Goal: Information Seeking & Learning: Find specific fact

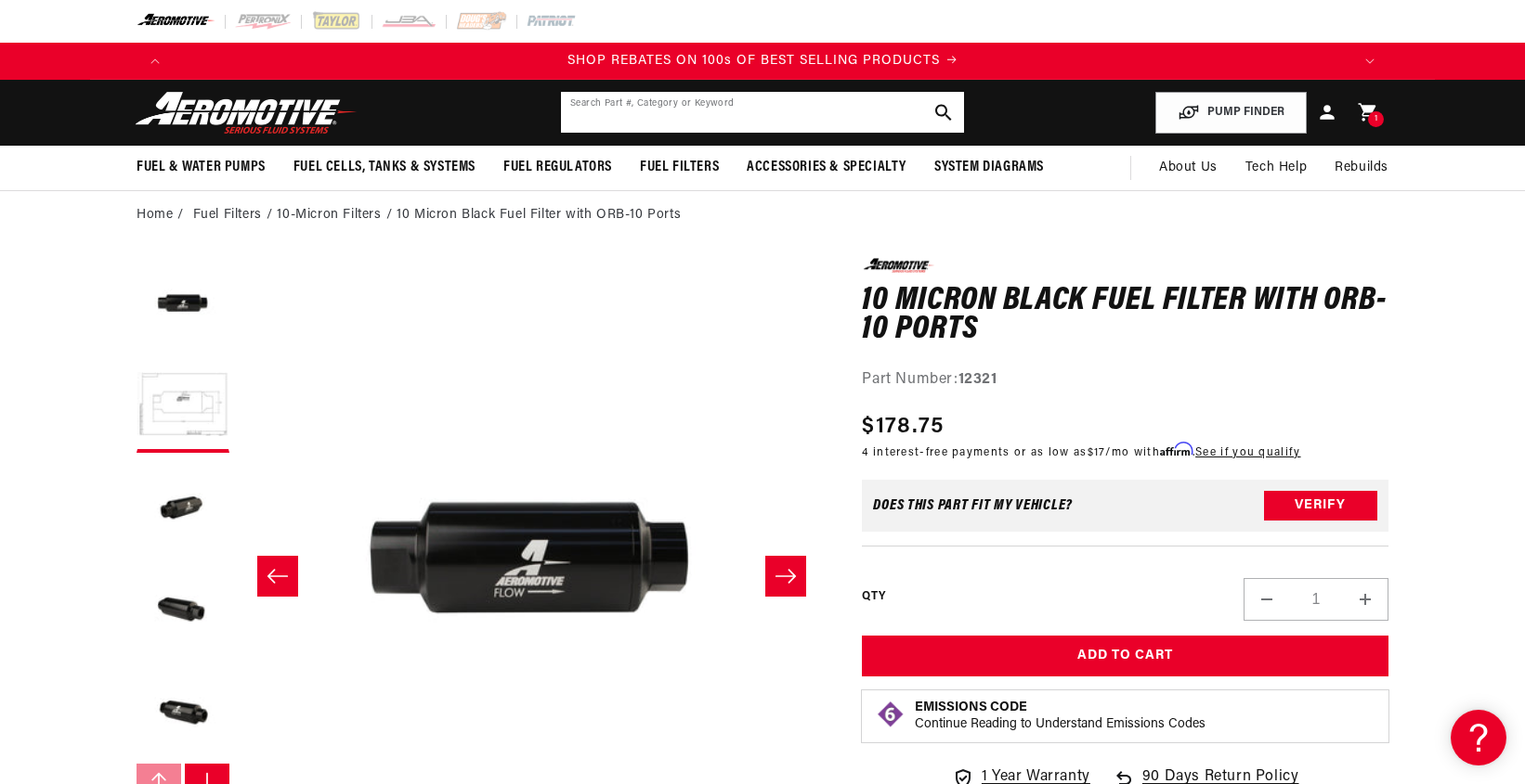
click at [625, 107] on input "text" at bounding box center [762, 112] width 403 height 41
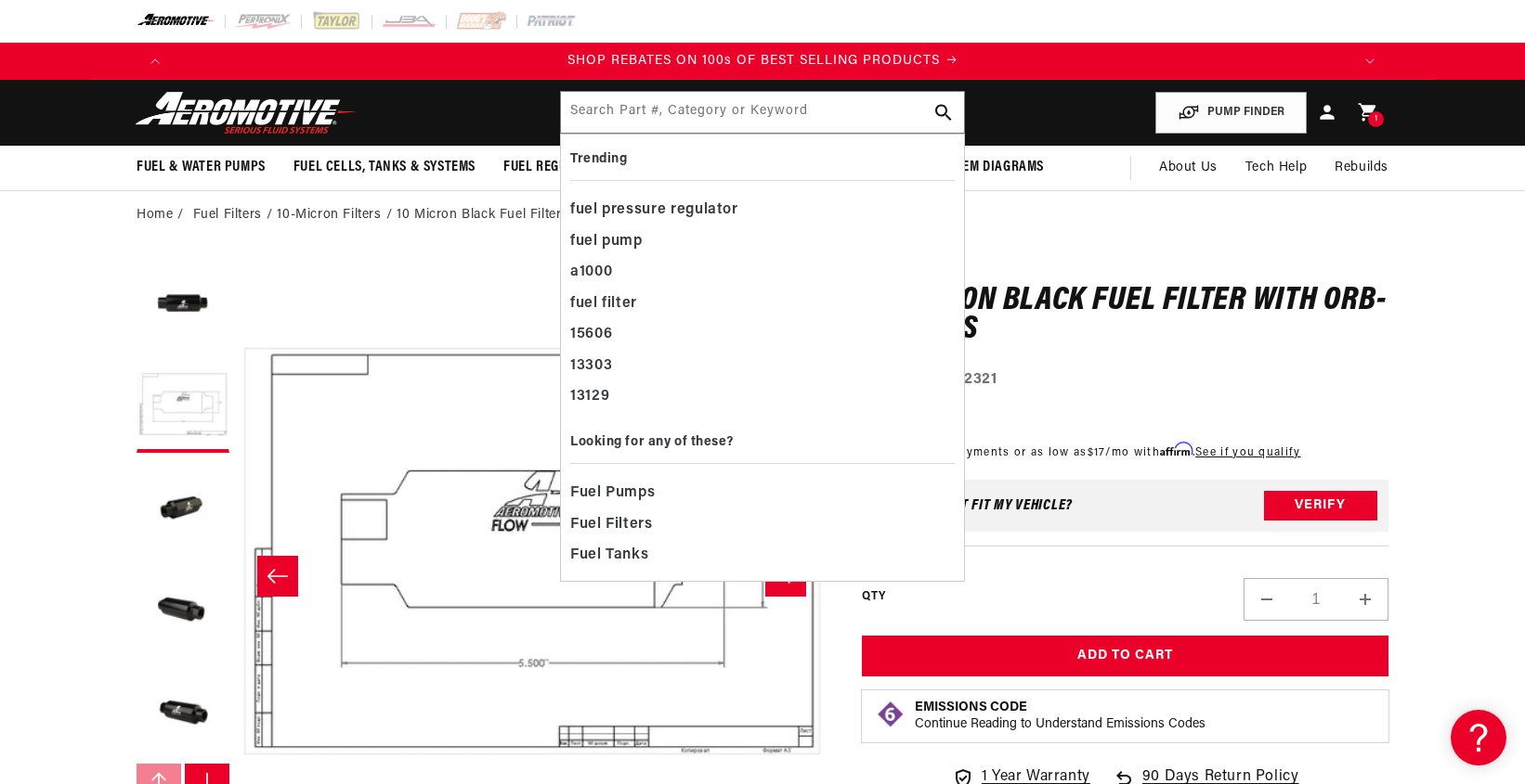
click at [1368, 418] on div "Regular price $178.75 Sale price $178.75 Regular price Unit price / per 4 inter…" at bounding box center [1124, 438] width 526 height 56
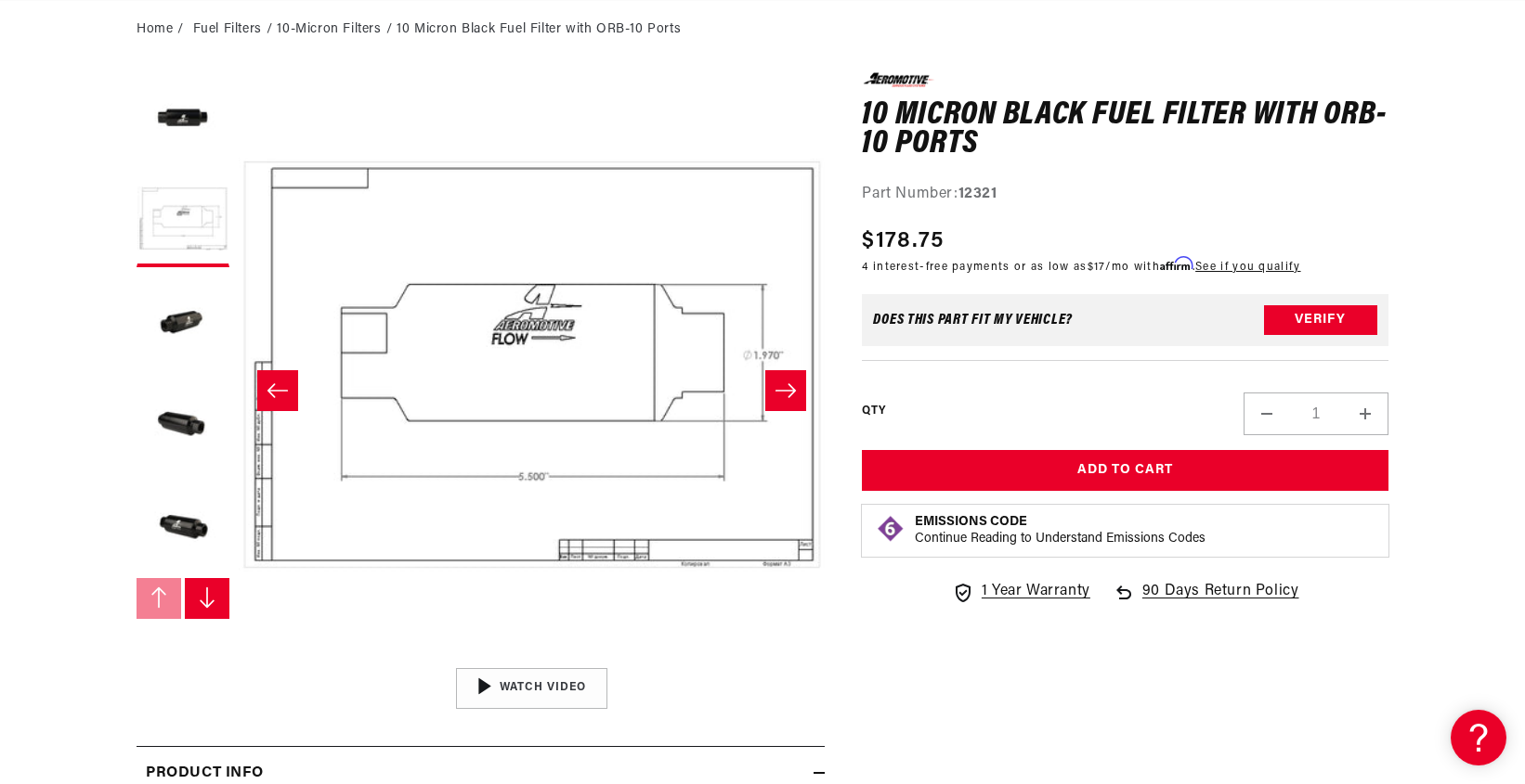
scroll to position [464, 0]
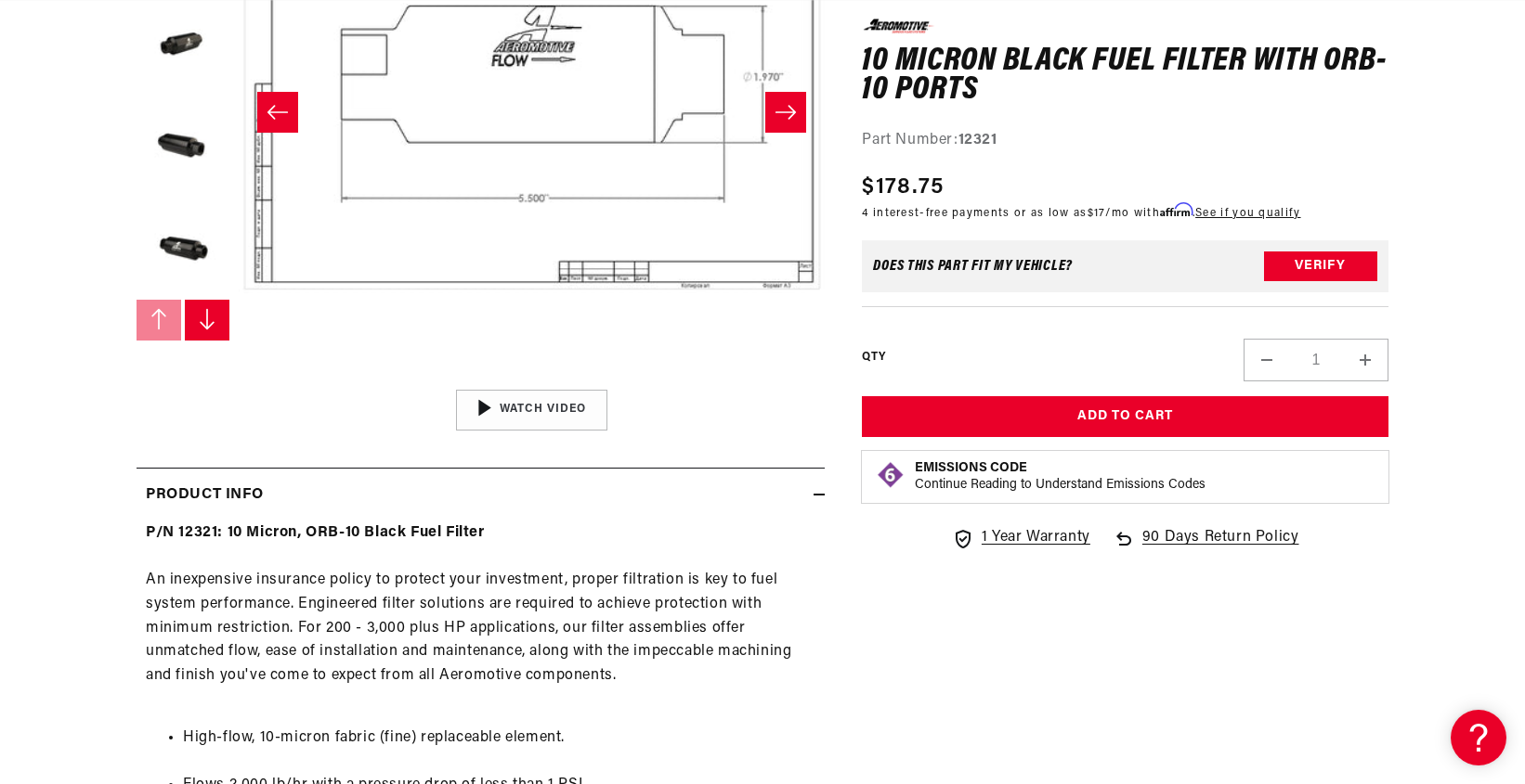
click at [203, 297] on slider-component "Gallery Viewer" at bounding box center [183, 111] width 93 height 635
click at [199, 301] on button "Slide right" at bounding box center [207, 320] width 45 height 41
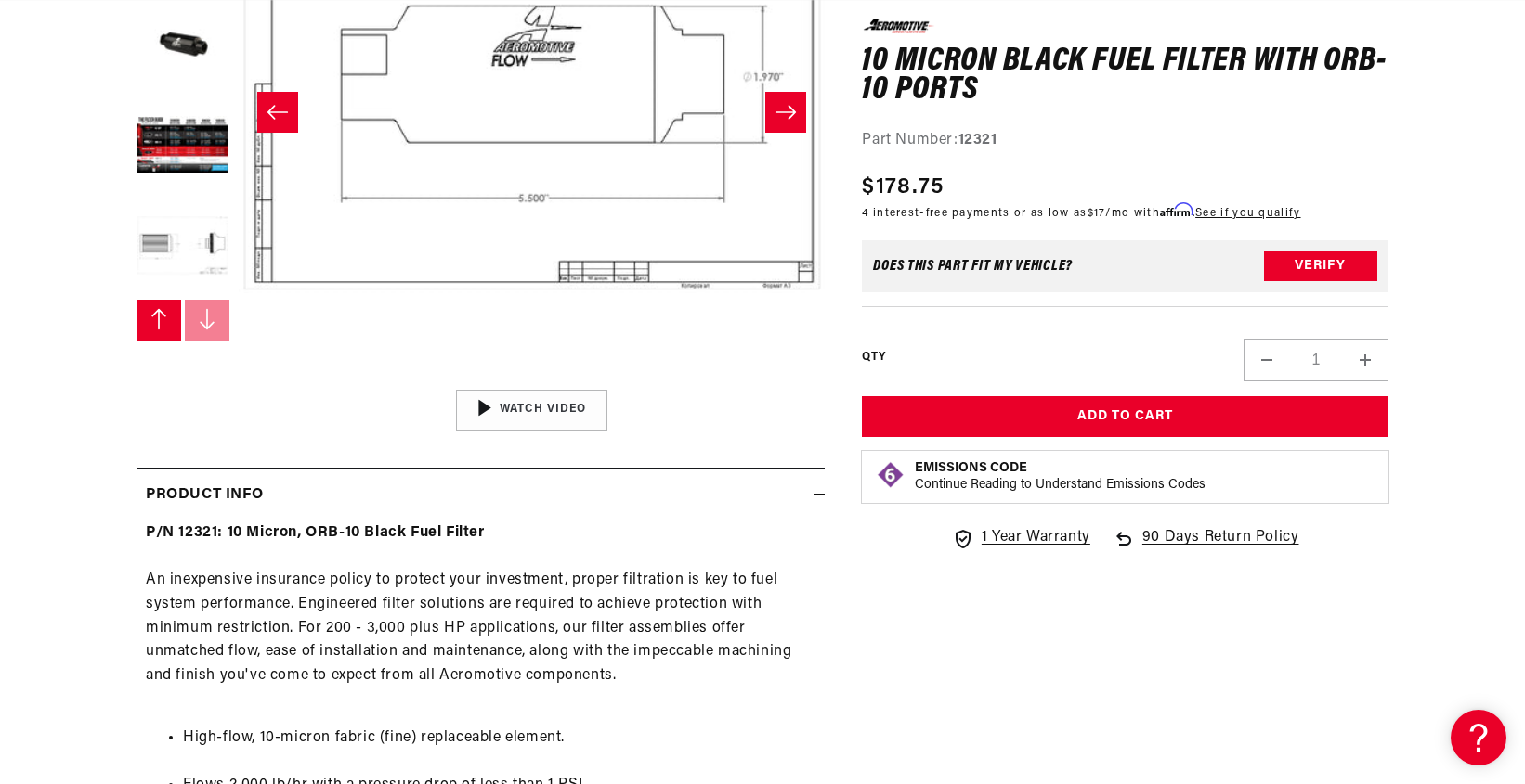
scroll to position [0, 3532]
click at [171, 152] on button "Load image 6 in gallery view" at bounding box center [183, 146] width 93 height 93
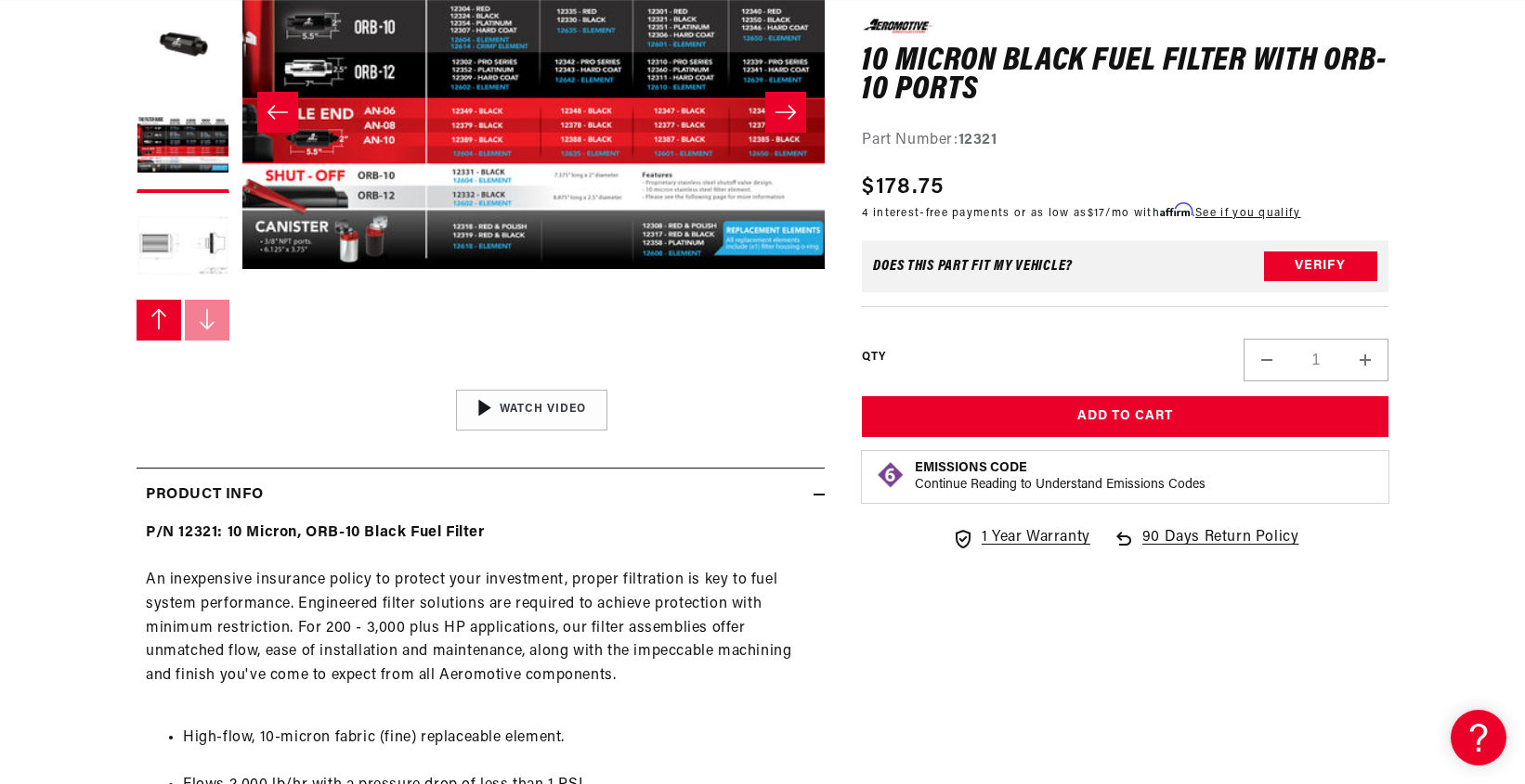
scroll to position [1, 2931]
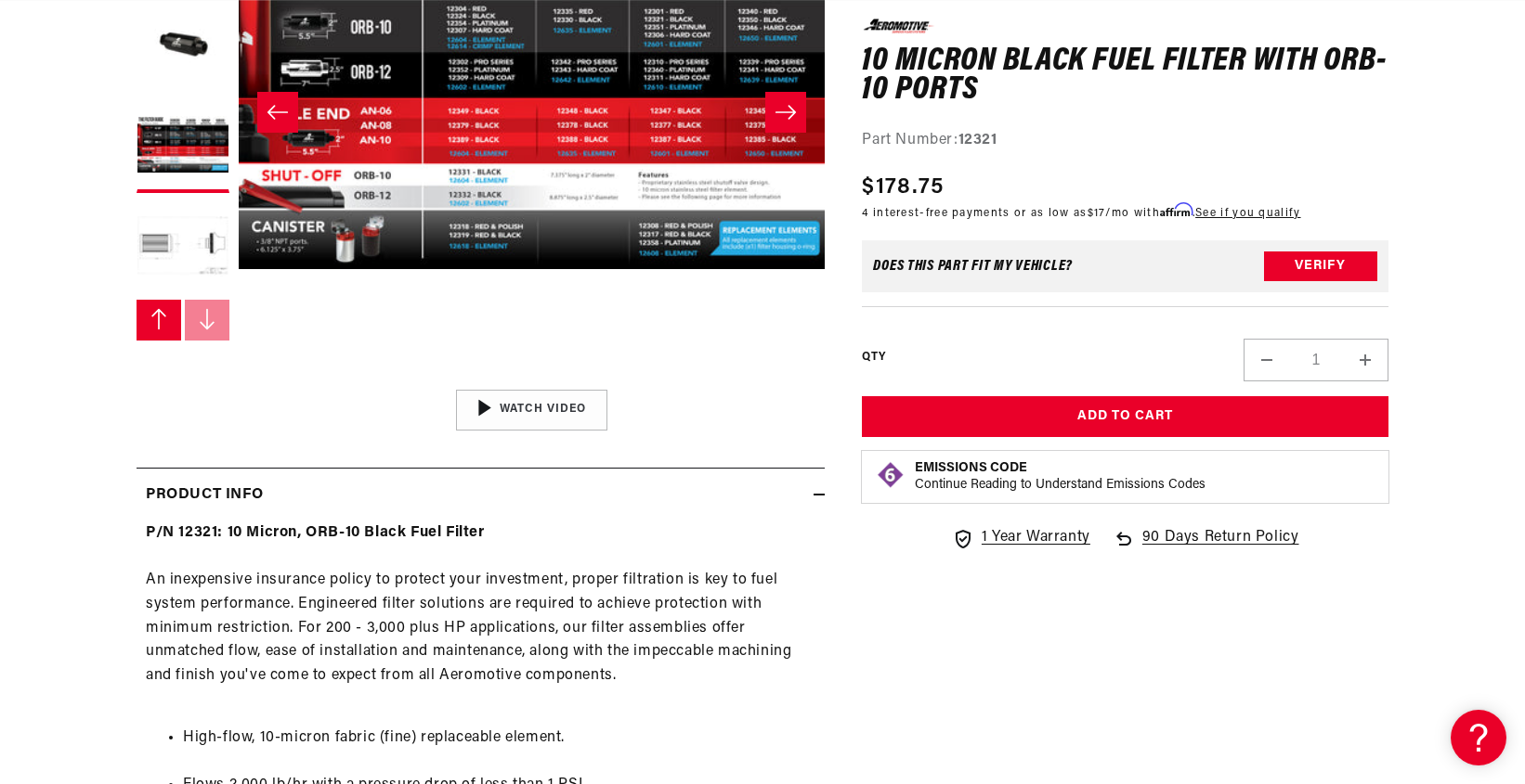
click at [239, 380] on button "Open media 6 in modal" at bounding box center [239, 380] width 0 height 0
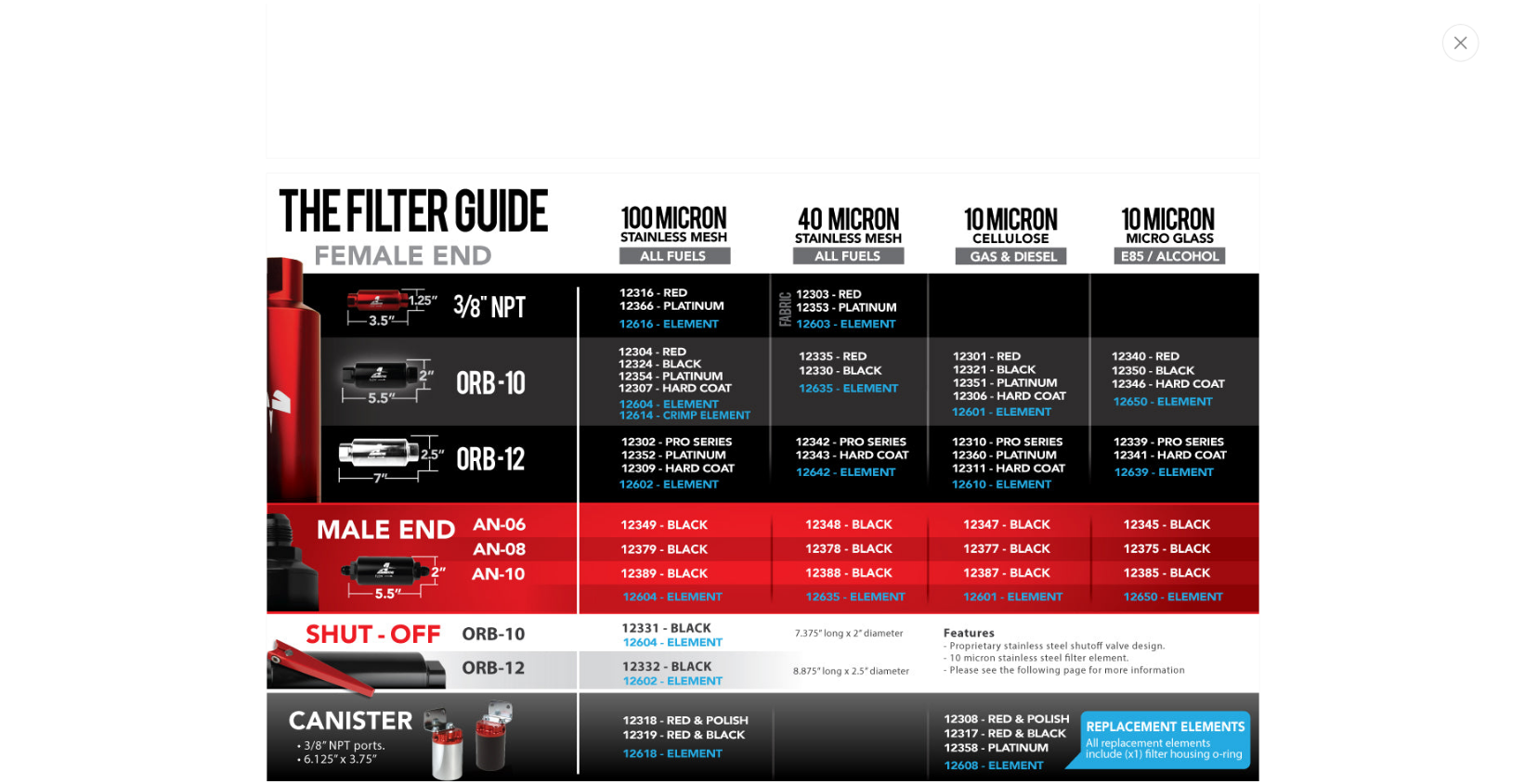
scroll to position [0, 0]
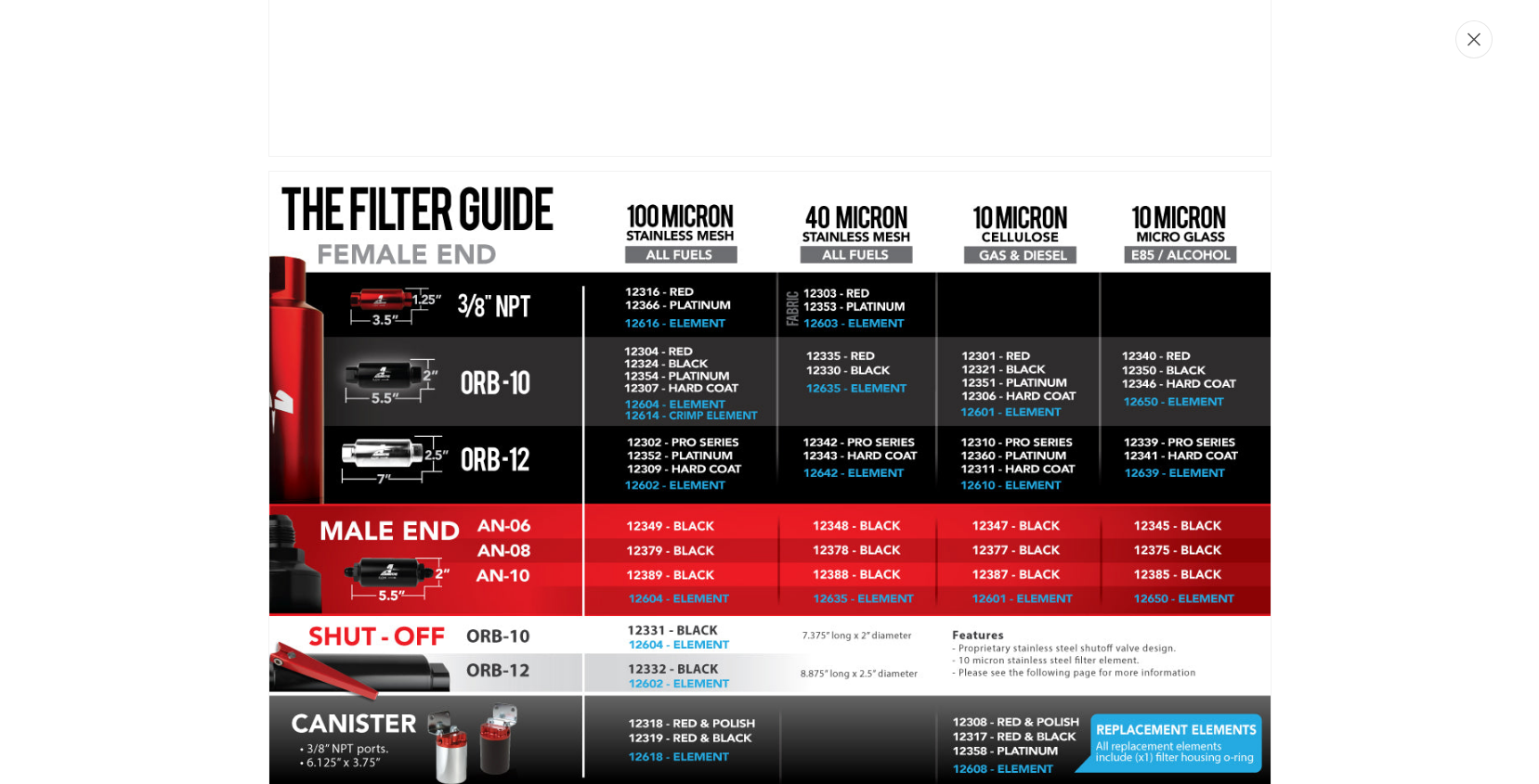
click at [1457, 36] on button "Close" at bounding box center [1473, 39] width 37 height 38
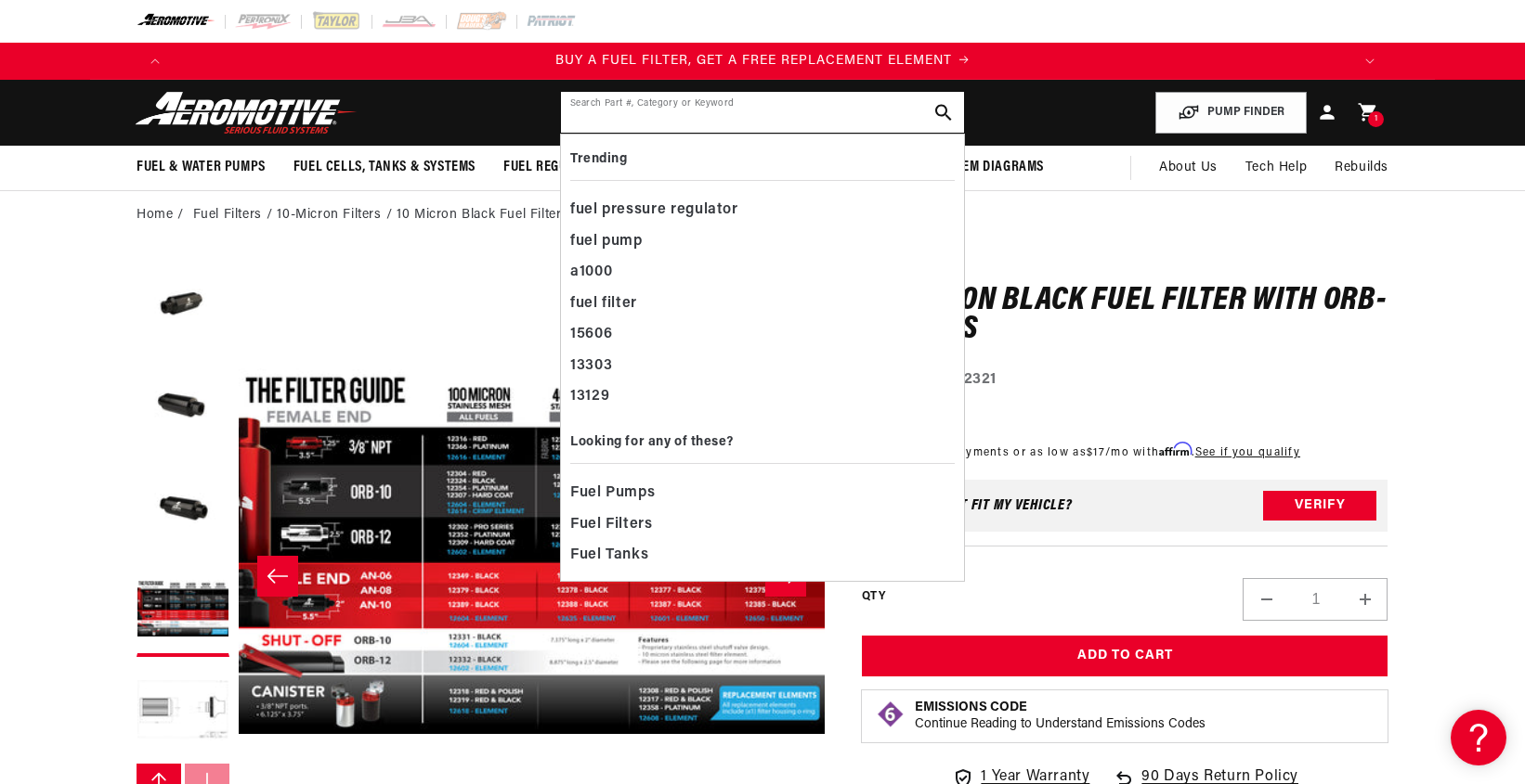
click at [705, 96] on input "text" at bounding box center [762, 112] width 403 height 41
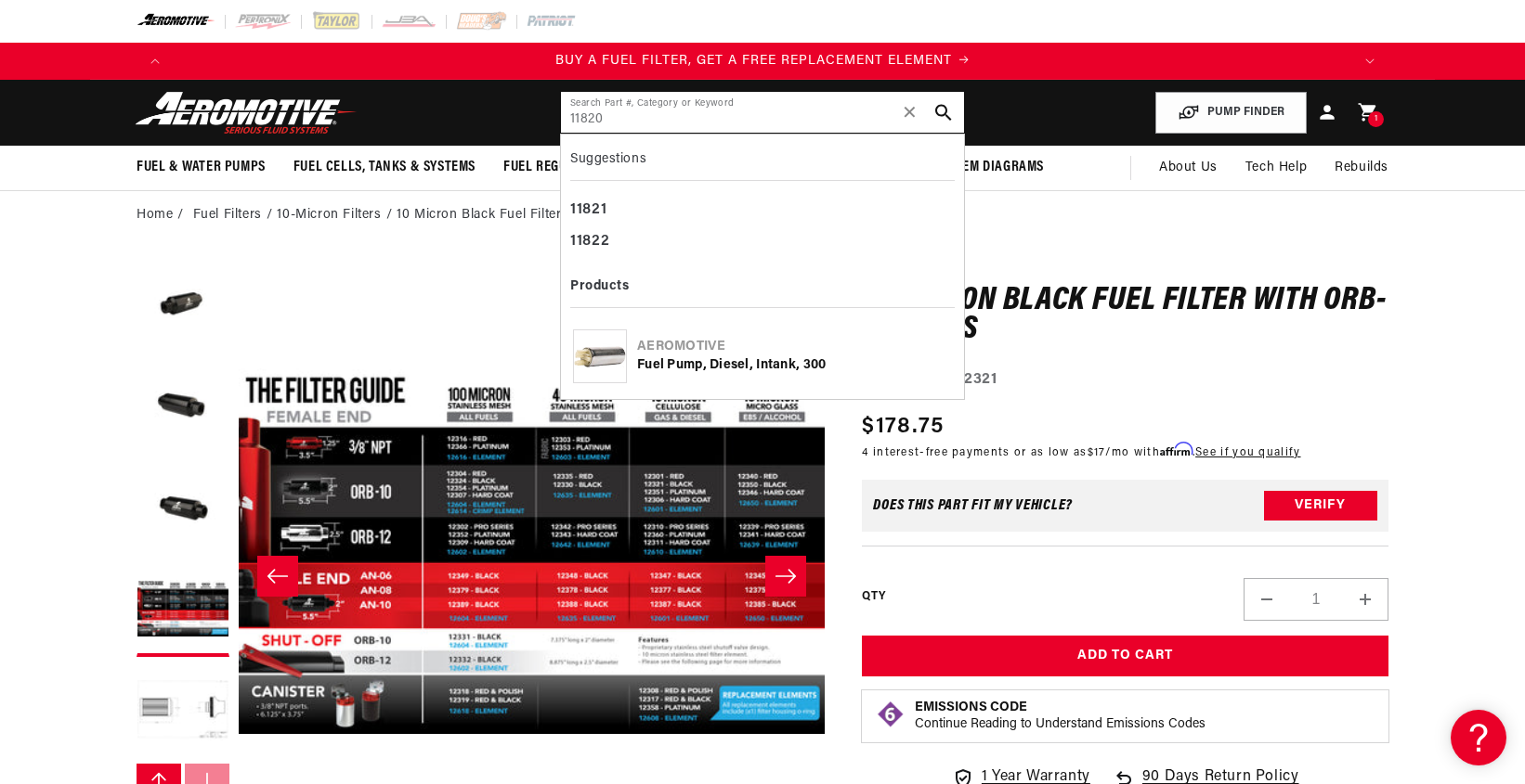
type input "11820"
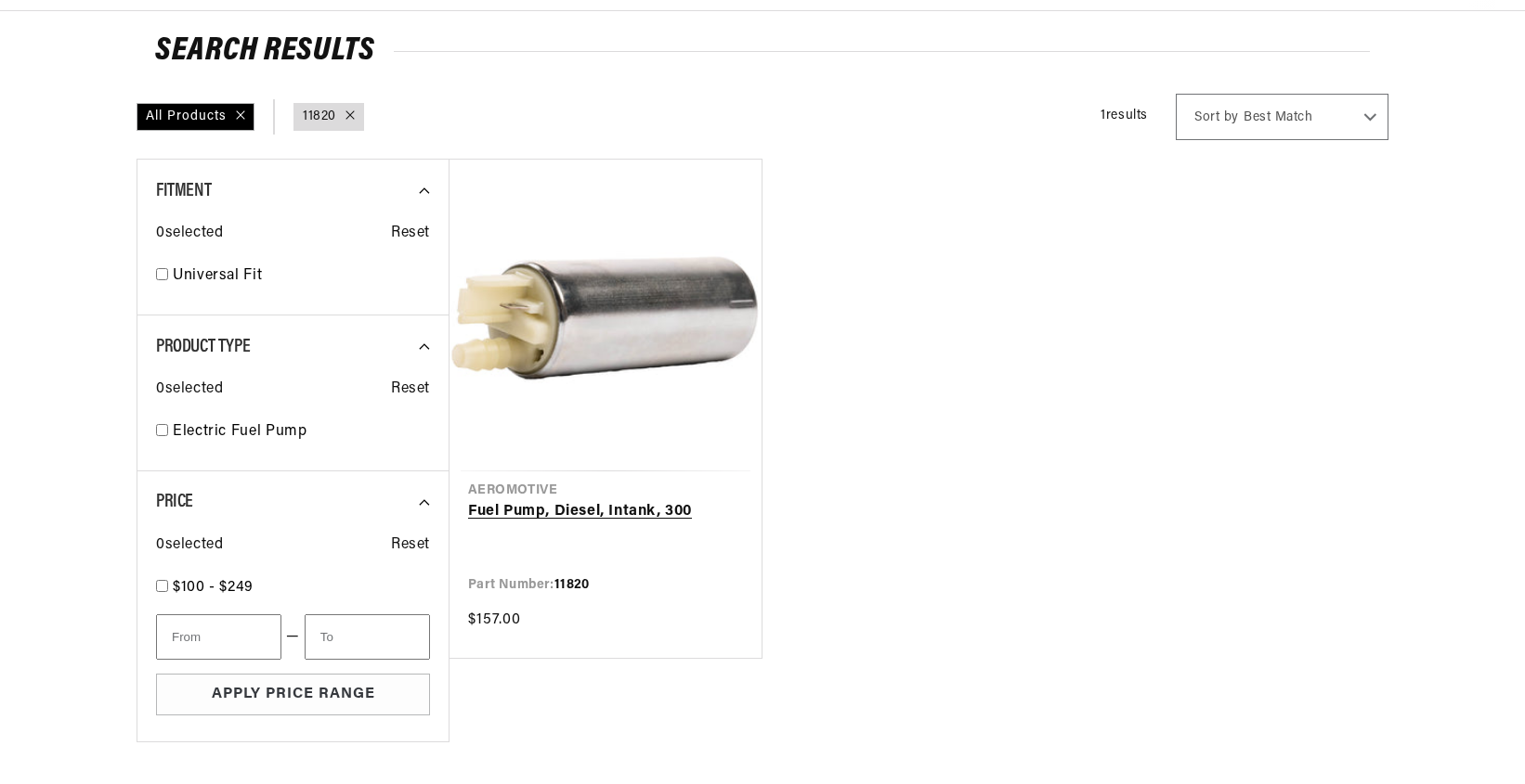
scroll to position [185, 0]
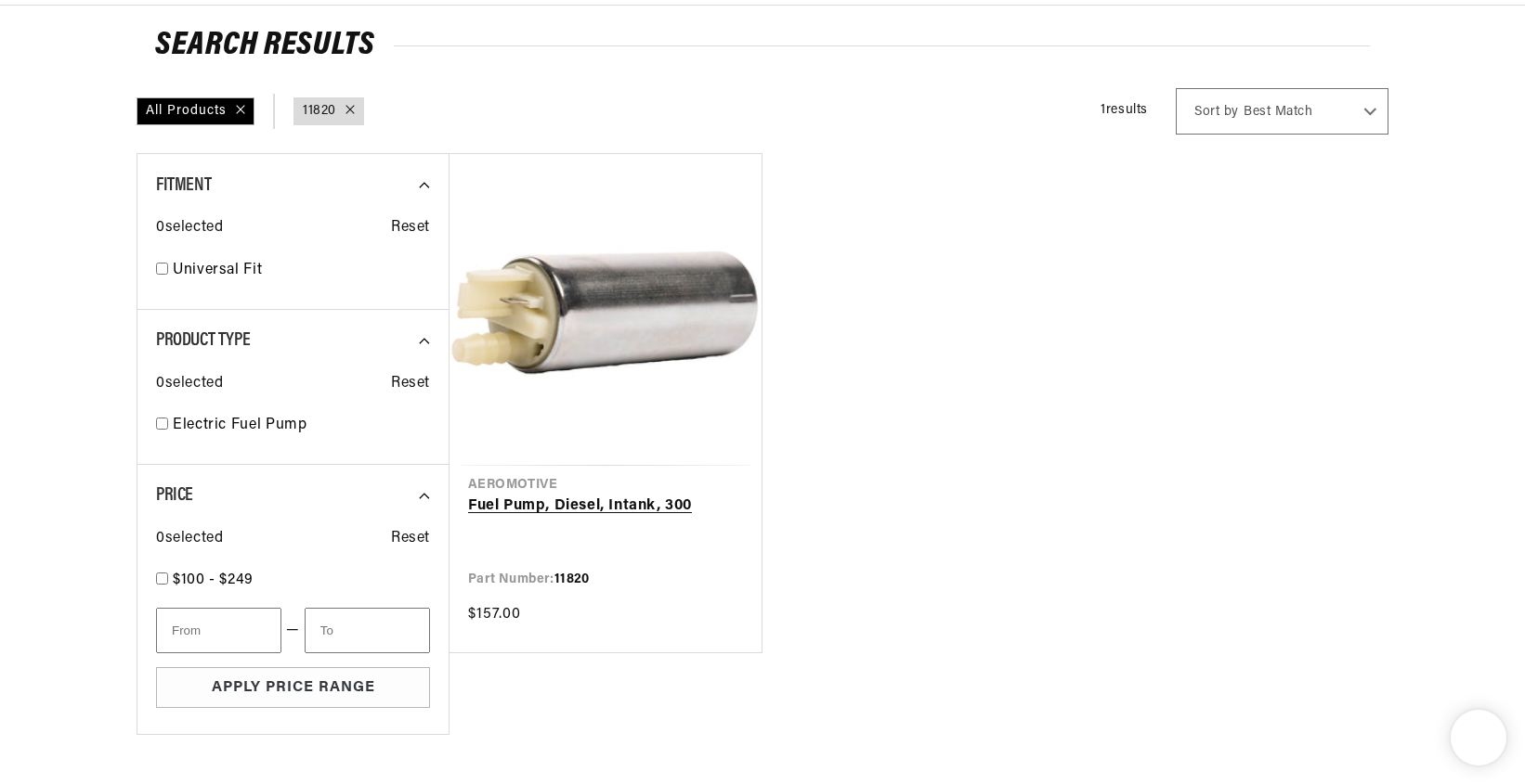
click at [592, 515] on link "Fuel Pump, Diesel, Intank, 300" at bounding box center [606, 507] width 275 height 24
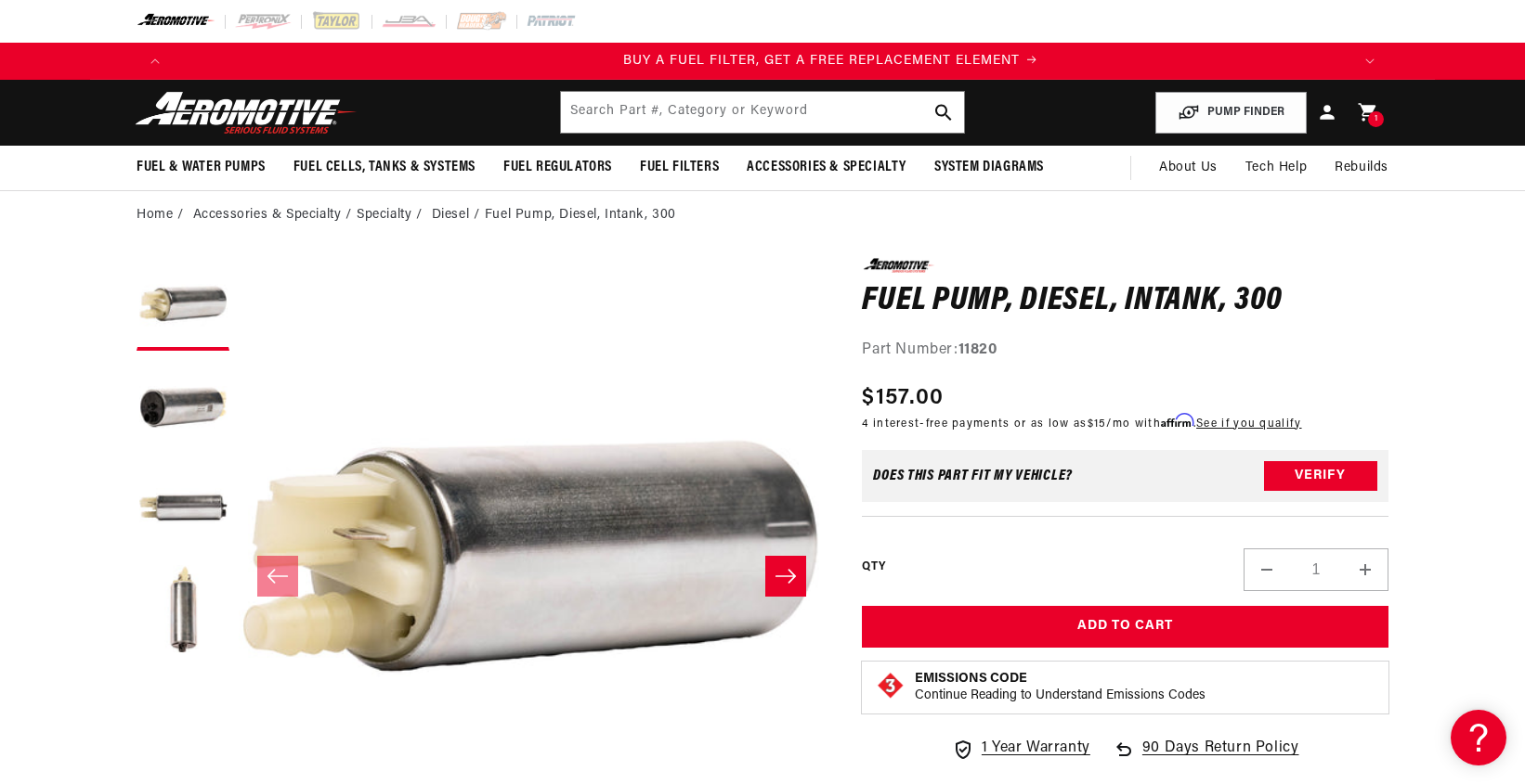
scroll to position [0, 1178]
click at [1404, 288] on section "0.0 star rating Write a review Fuel Pump, Diesel, Intank, 300 Fuel Pump, Diesel…" at bounding box center [762, 727] width 1344 height 975
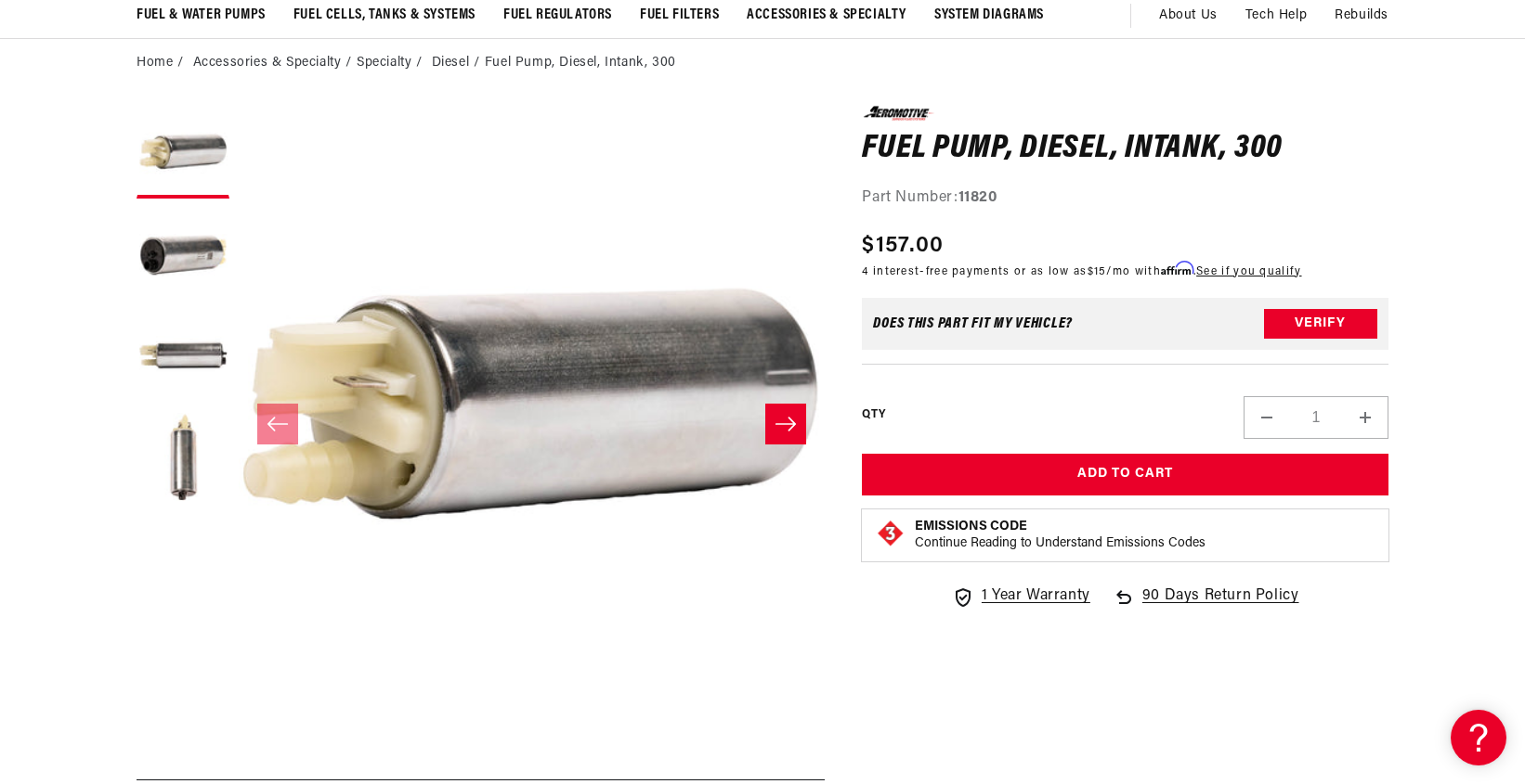
scroll to position [185, 0]
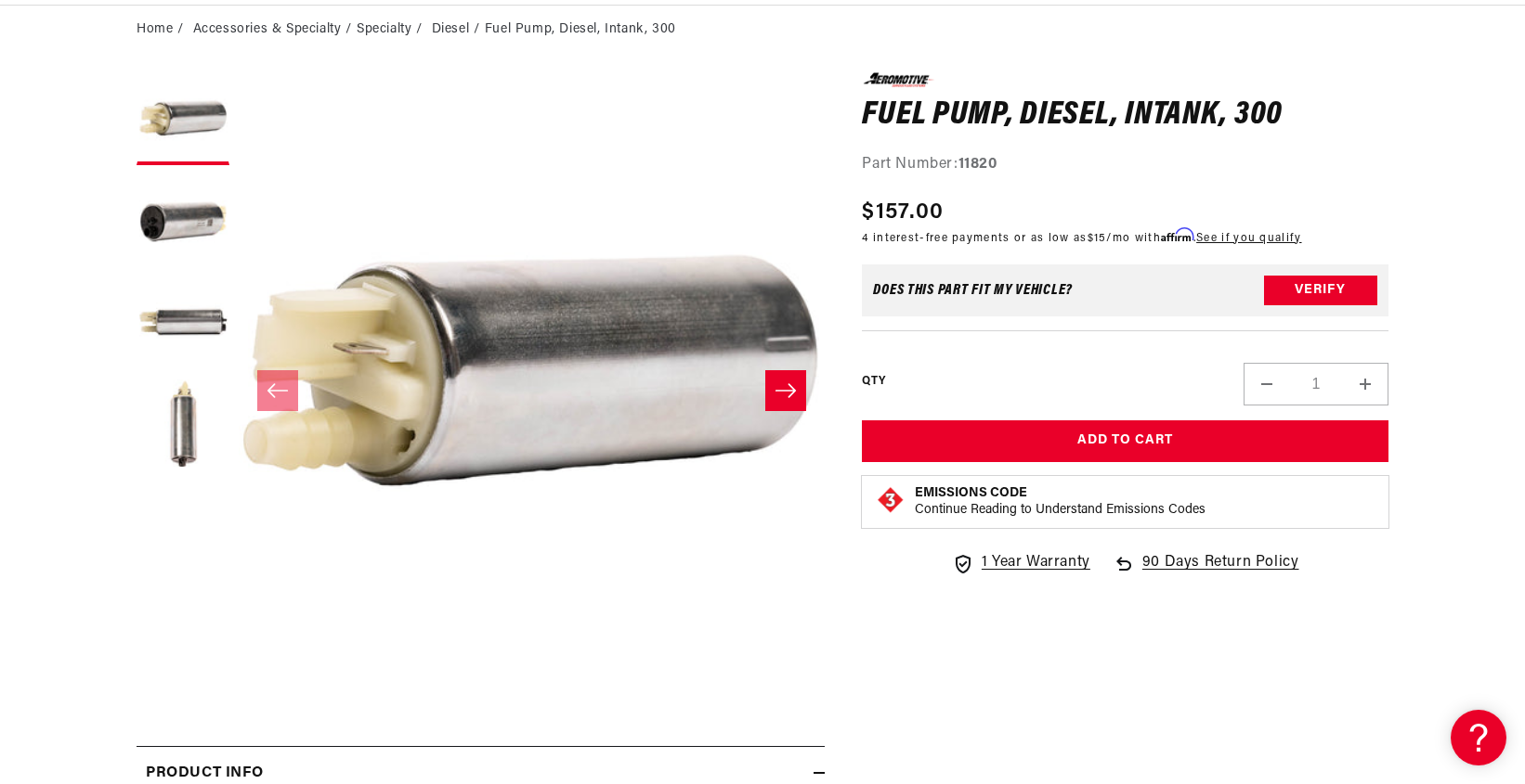
click at [1481, 474] on section "0.0 star rating Write a review Fuel Pump, Diesel, Intank, 300 Fuel Pump, Diesel…" at bounding box center [762, 542] width 1525 height 975
click at [1500, 218] on section "0.0 star rating Write a review Fuel Pump, Diesel, Intank, 300 Fuel Pump, Diesel…" at bounding box center [762, 542] width 1525 height 975
click at [1459, 88] on section "0.0 star rating Write a review Fuel Pump, Diesel, Intank, 300 Fuel Pump, Diesel…" at bounding box center [762, 542] width 1525 height 975
click at [1430, 144] on section "0.0 star rating Write a review Fuel Pump, Diesel, Intank, 300 Fuel Pump, Diesel…" at bounding box center [762, 542] width 1344 height 975
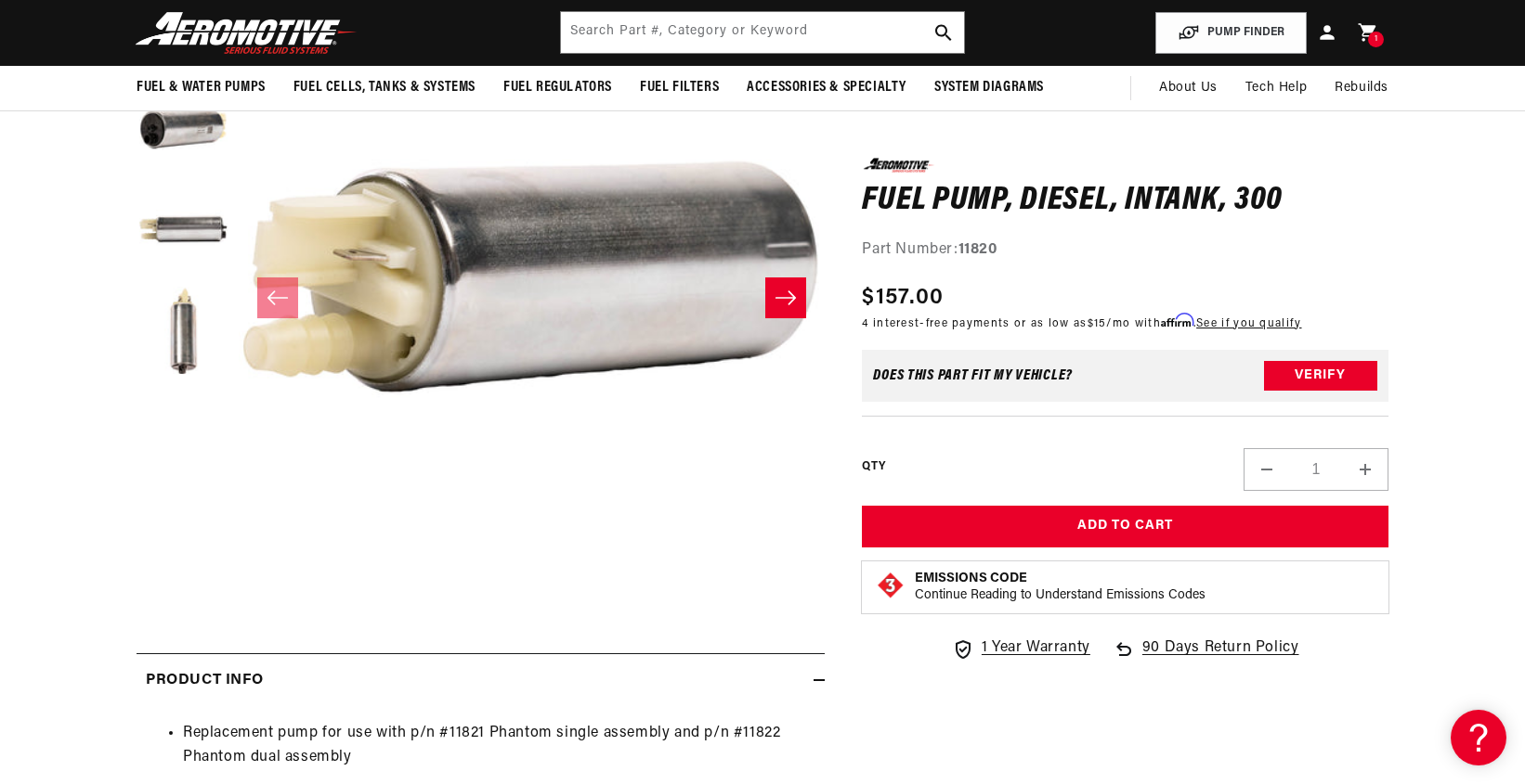
scroll to position [0, 3532]
click at [179, 148] on button "Load image 2 in gallery view" at bounding box center [183, 127] width 93 height 93
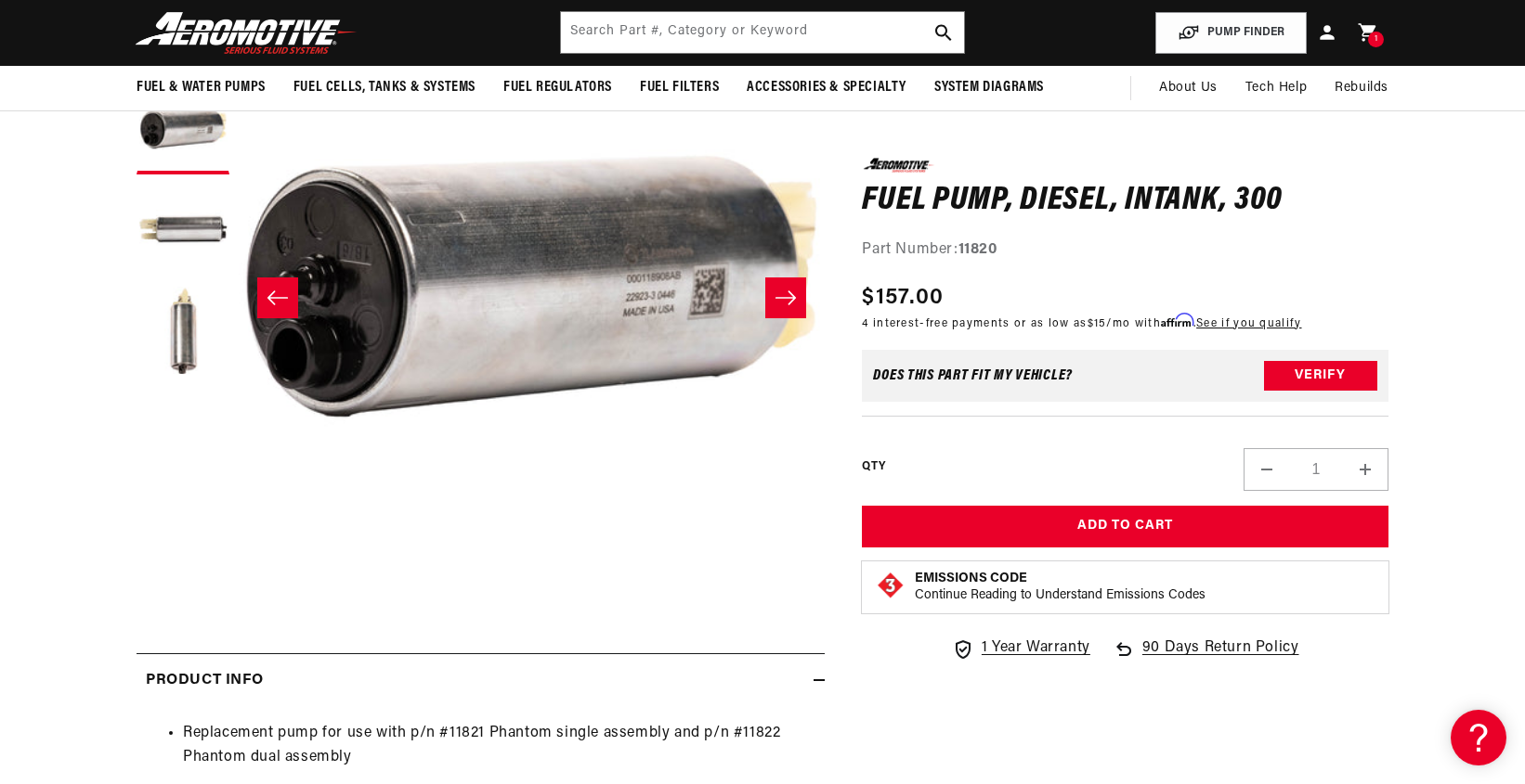
click at [239, 565] on button "Open media 2 in modal" at bounding box center [239, 565] width 0 height 0
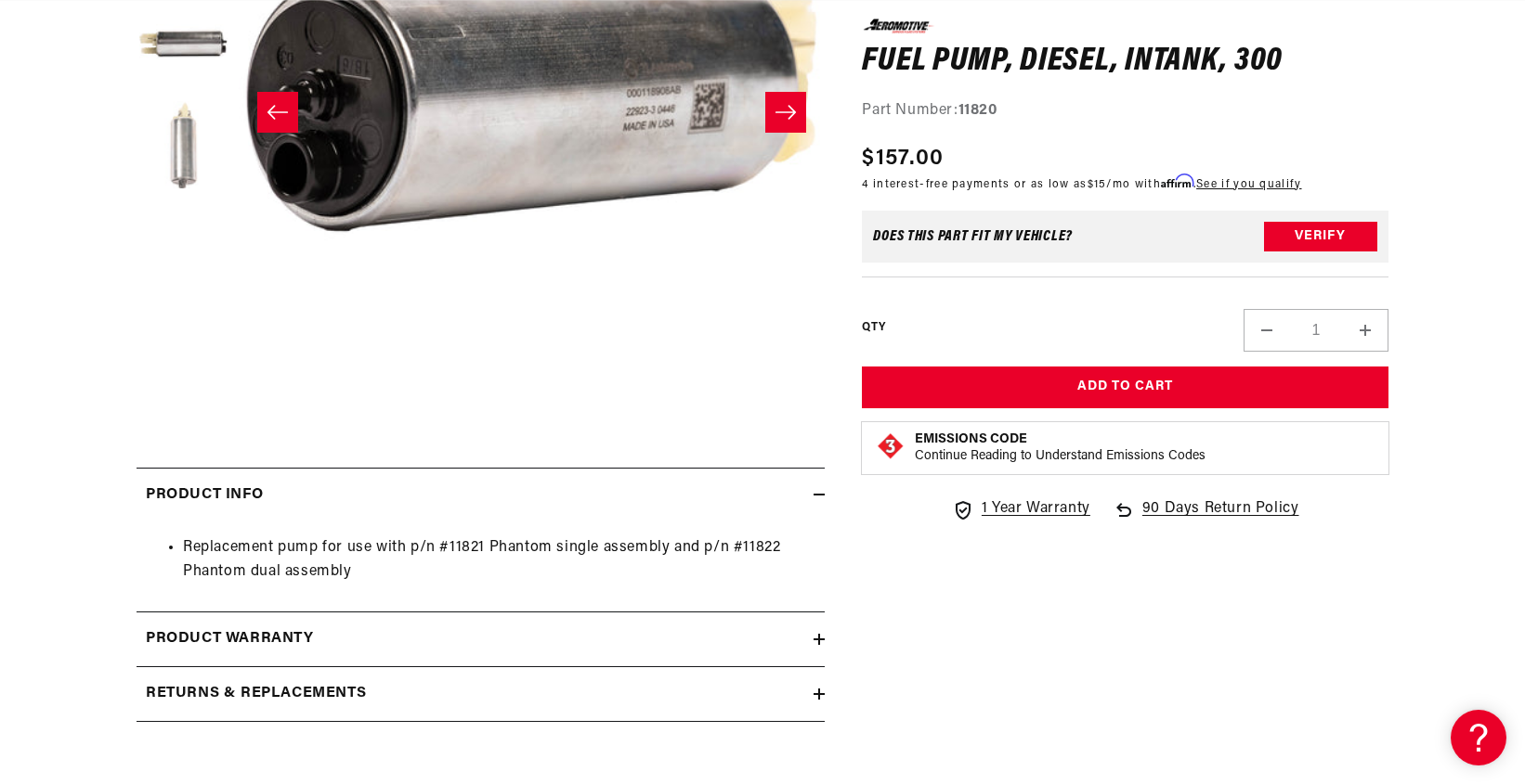
scroll to position [0, 2354]
click at [160, 54] on button "Load image 3 in gallery view" at bounding box center [183, 44] width 93 height 93
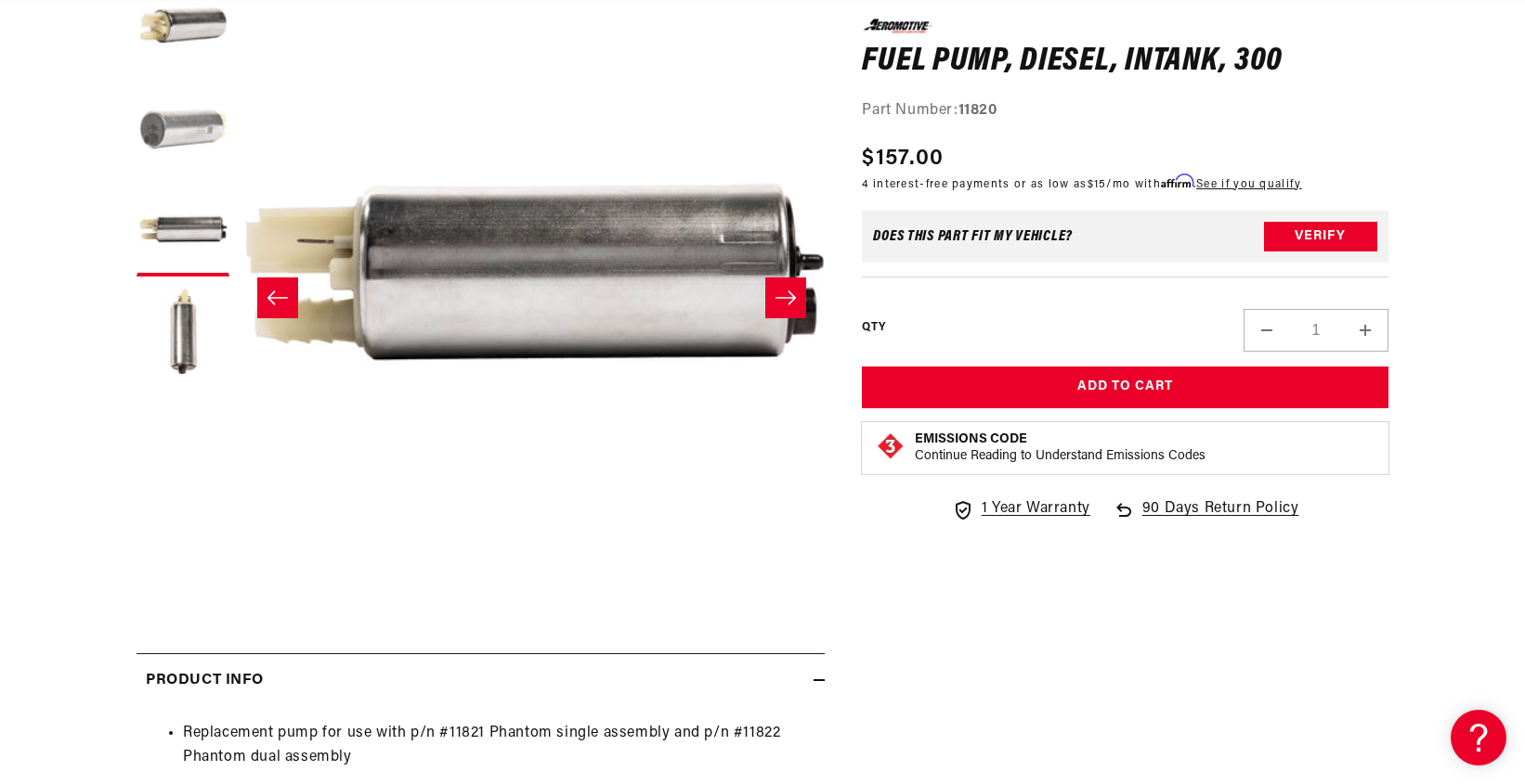
scroll to position [1, 1173]
click at [207, 124] on button "Load image 2 in gallery view" at bounding box center [183, 127] width 93 height 93
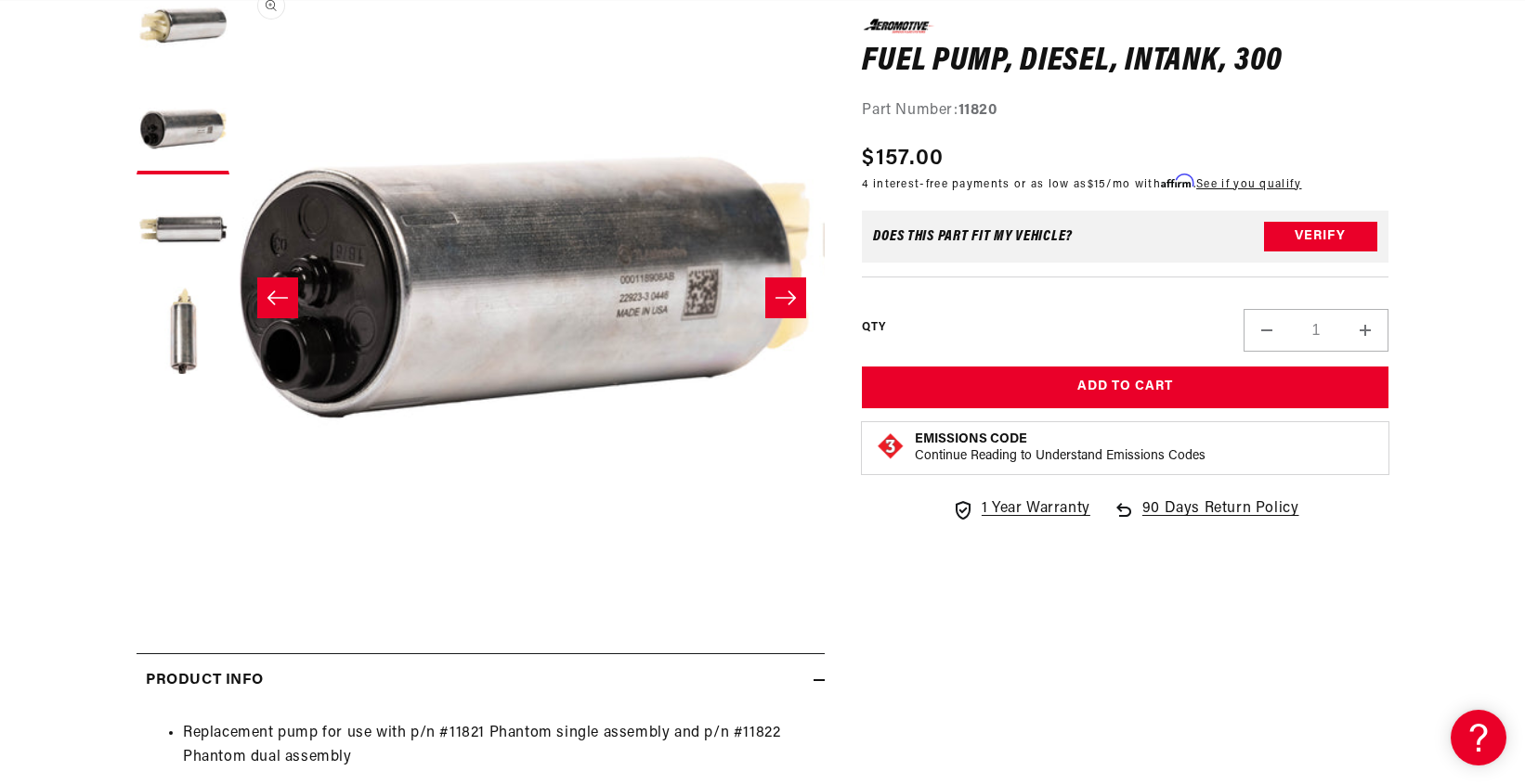
scroll to position [0, 586]
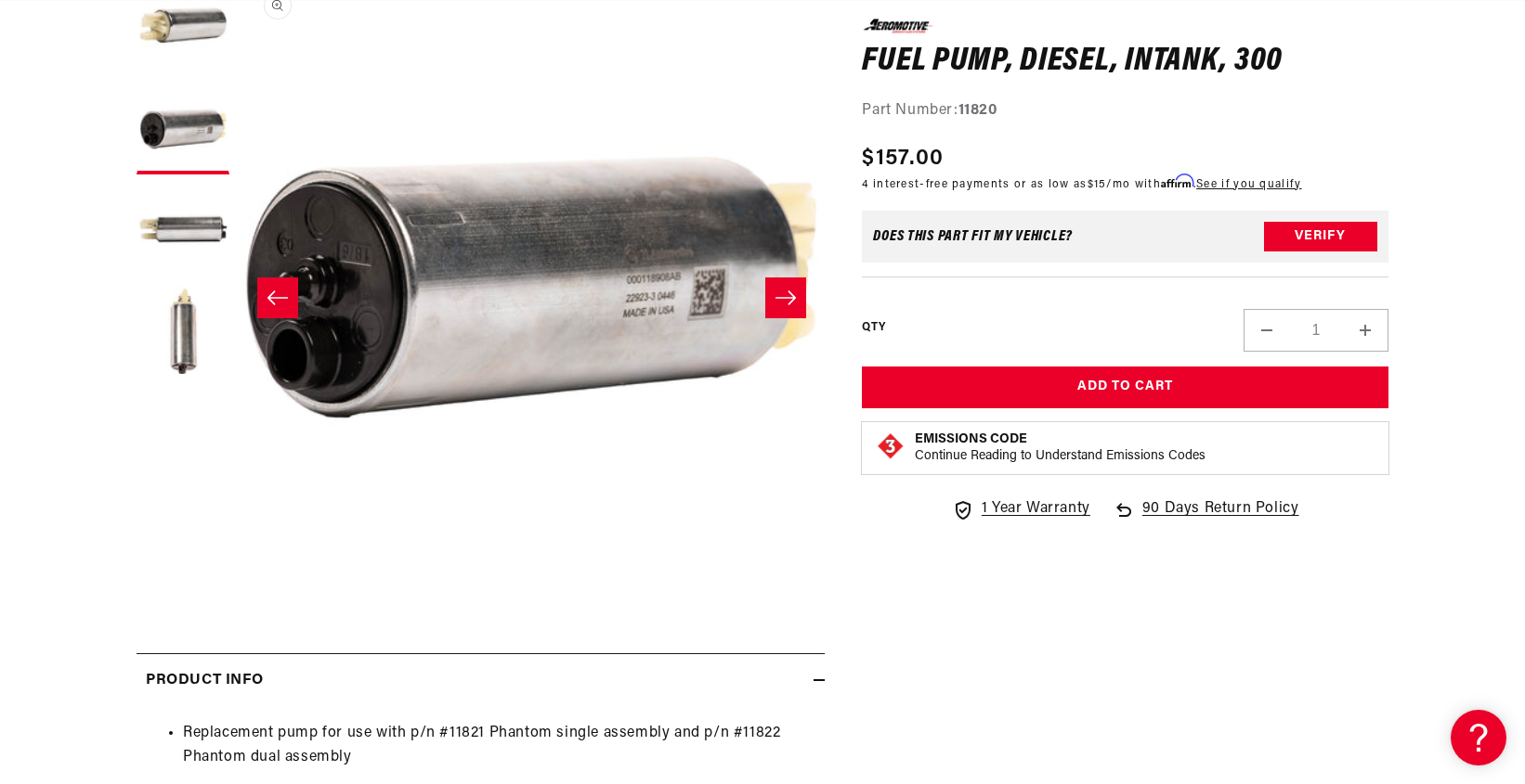
click at [239, 566] on button "Open media 2 in modal" at bounding box center [239, 566] width 0 height 0
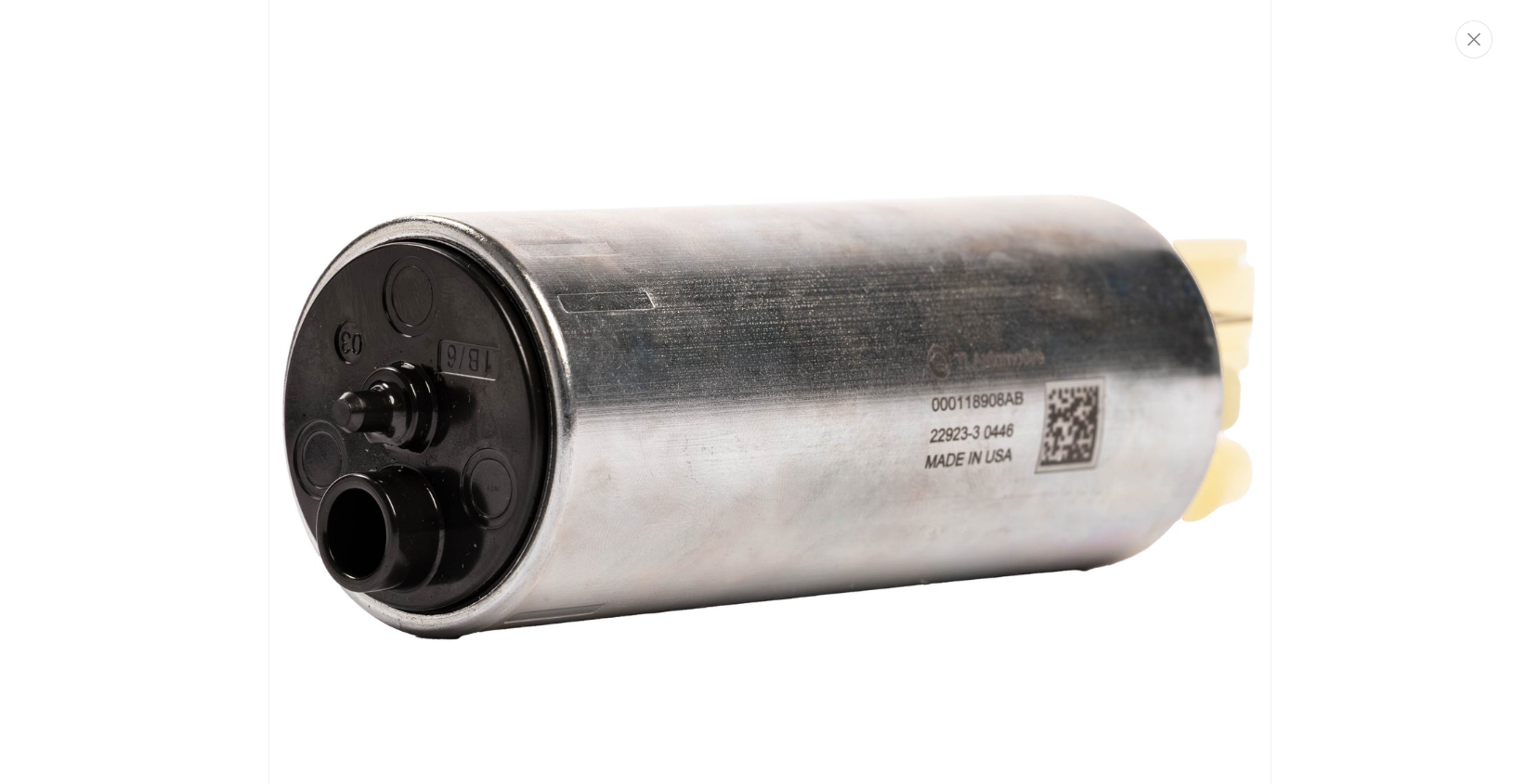
scroll to position [0, 0]
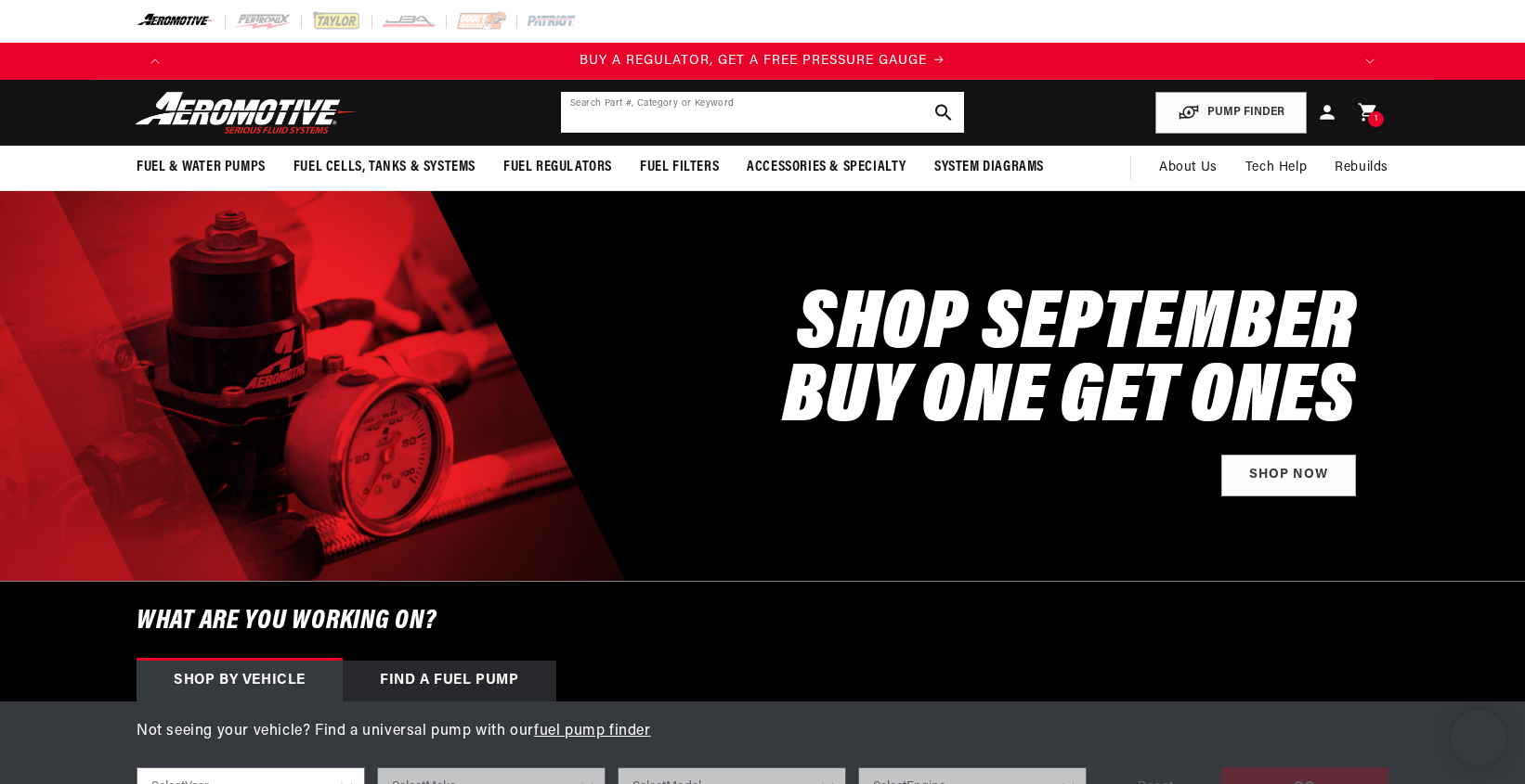
drag, startPoint x: 0, startPoint y: 0, endPoint x: 769, endPoint y: 101, distance: 775.6
click at [769, 101] on input "text" at bounding box center [762, 112] width 403 height 41
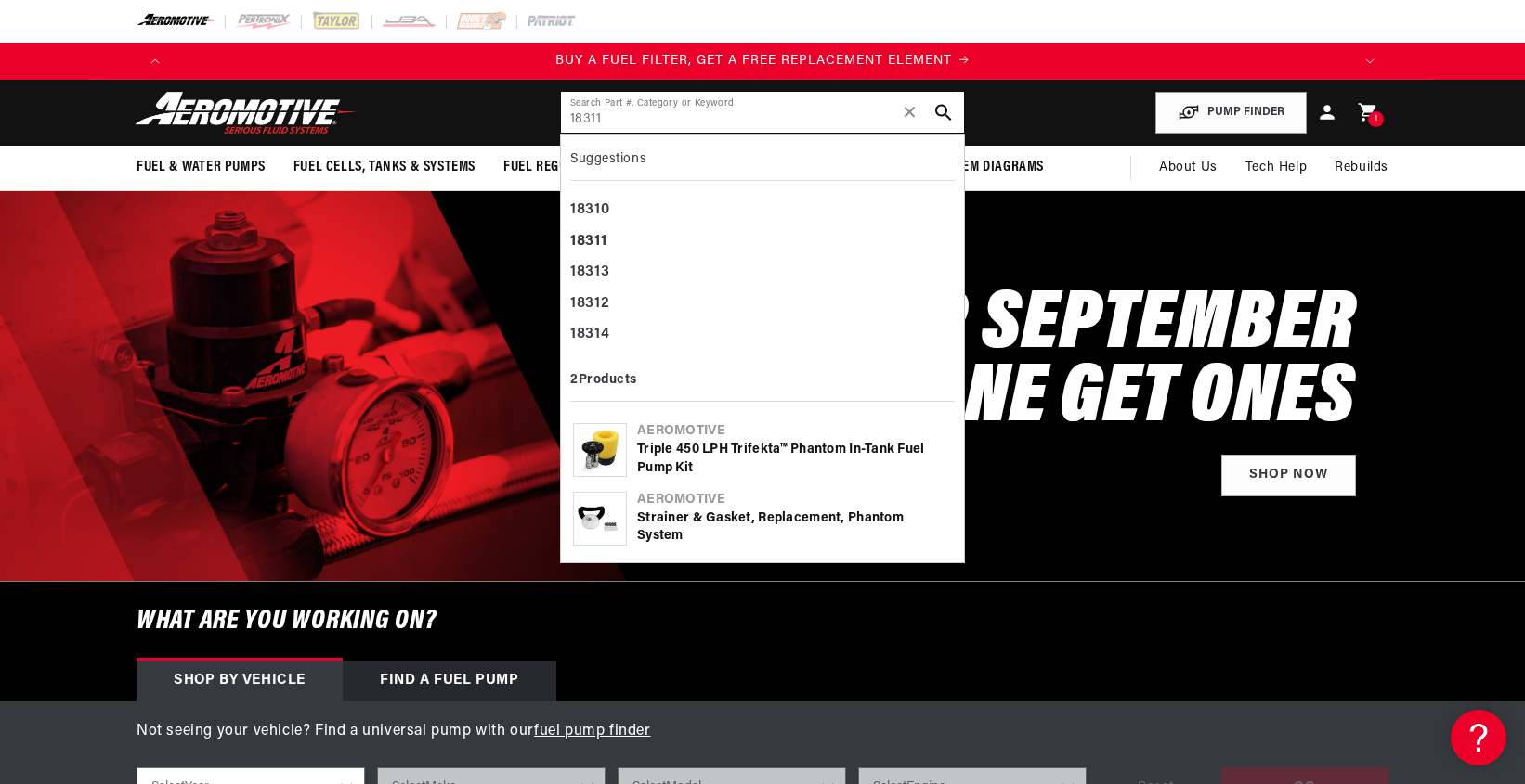
type input "18311"
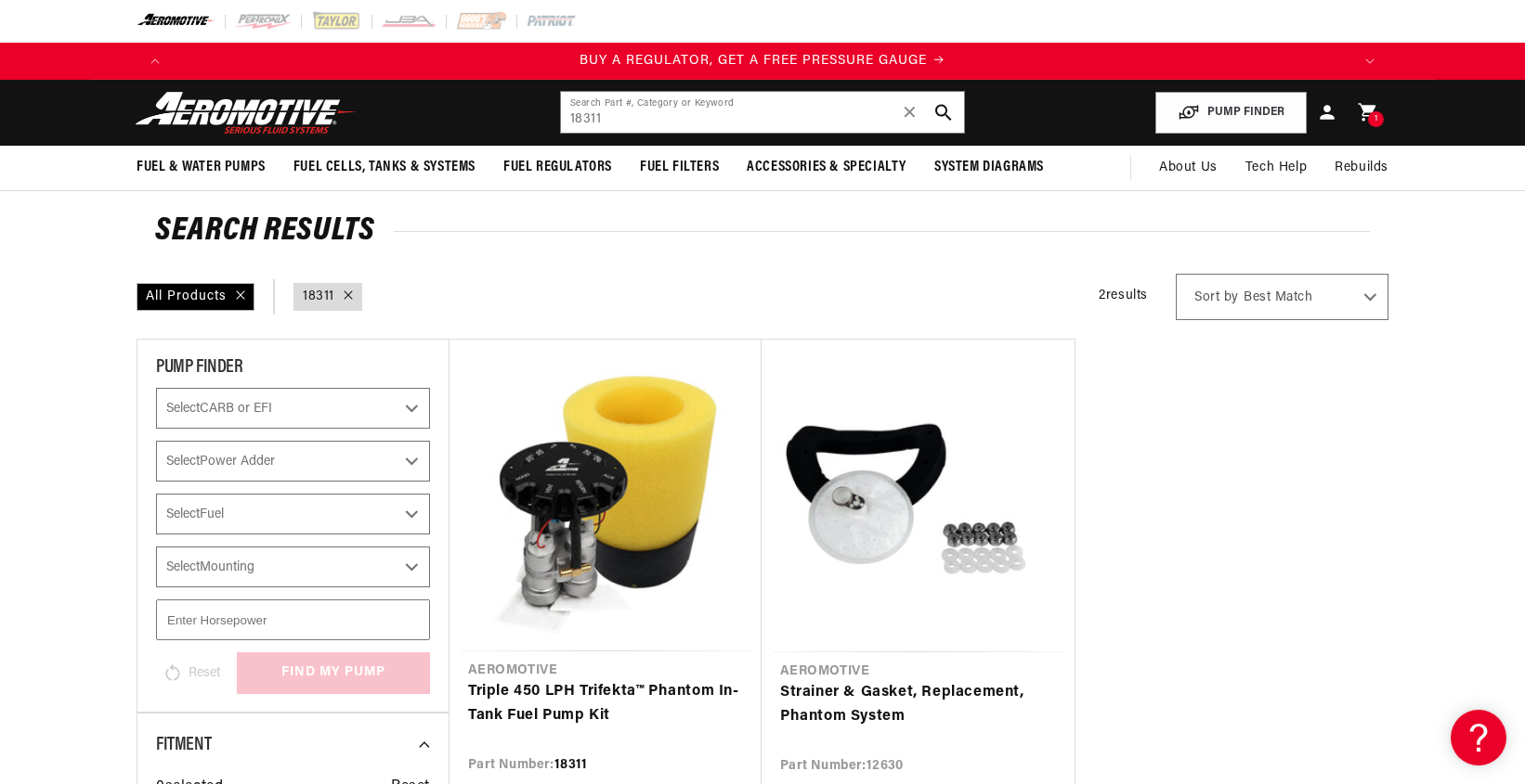
click at [1298, 533] on ul "Aeromotive Triple 450 LPH Trifekta™ Phantom In-Tank Fuel Pump Kit Part Number: …" at bounding box center [917, 589] width 939 height 501
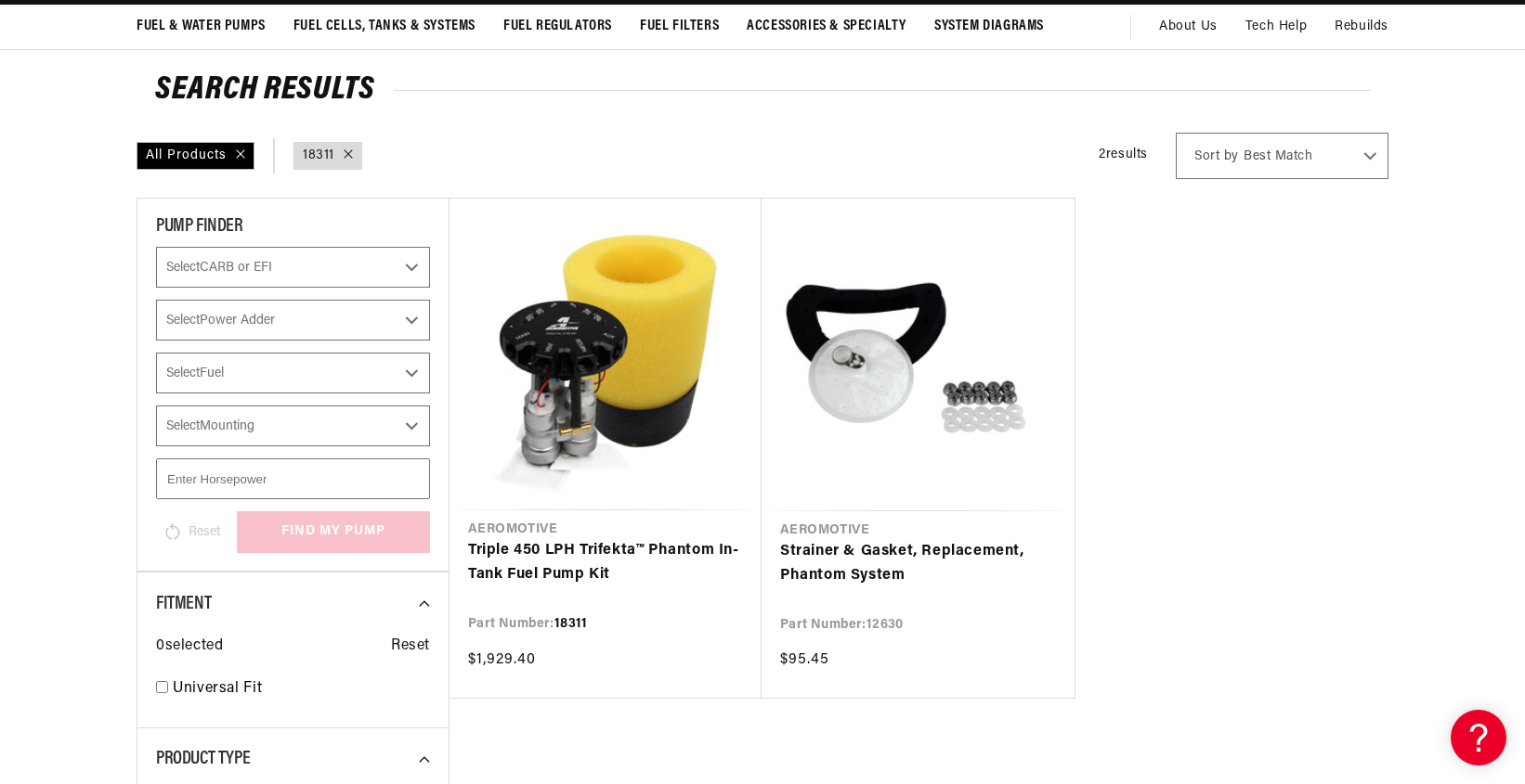
scroll to position [185, 0]
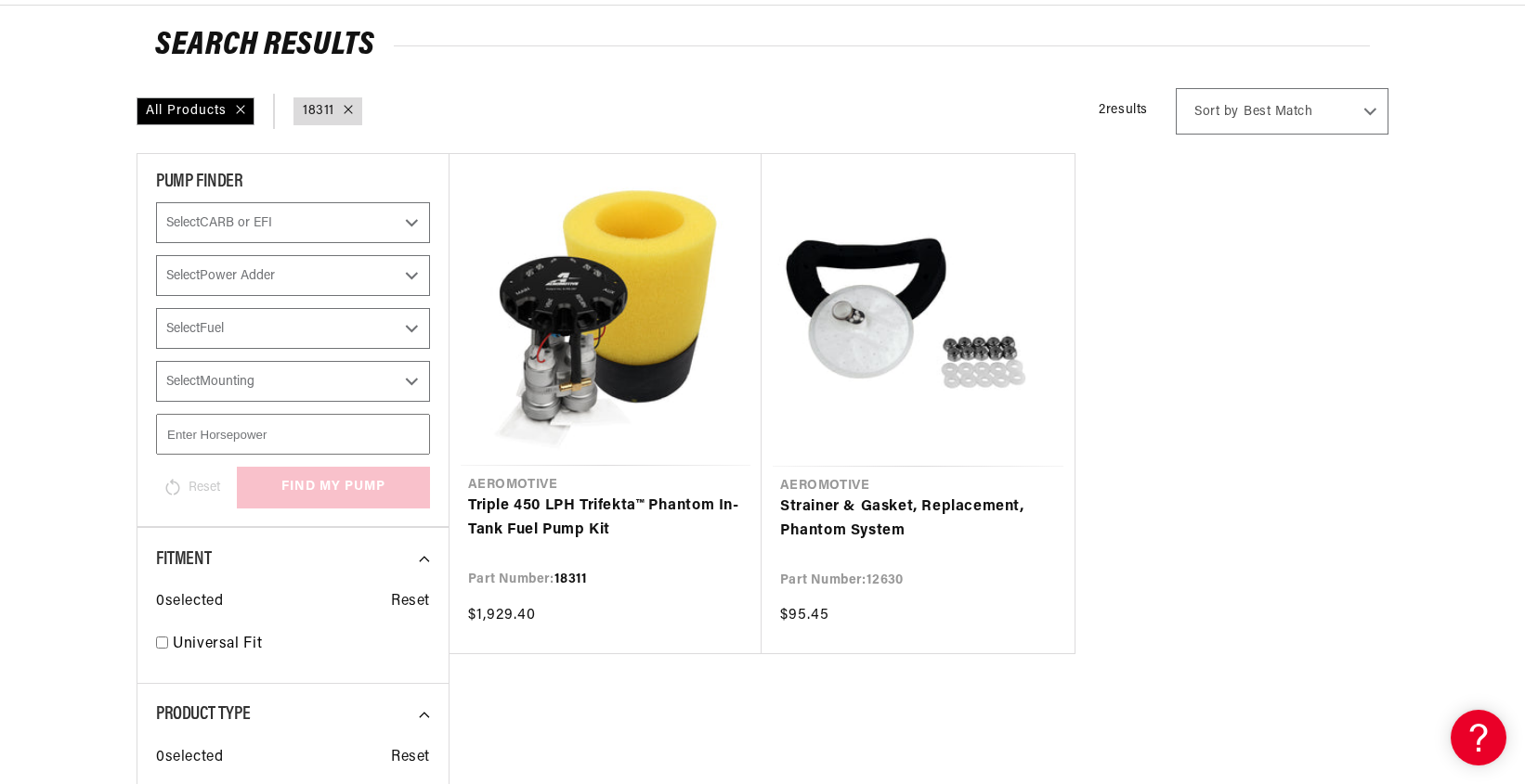
click at [1271, 493] on ul "Aeromotive Triple 450 LPH Trifekta™ Phantom In-Tank Fuel Pump Kit Part Number: …" at bounding box center [917, 404] width 939 height 501
click at [1349, 399] on ul "Aeromotive Triple 450 LPH Trifekta™ Phantom In-Tank Fuel Pump Kit Part Number: …" at bounding box center [917, 404] width 939 height 501
click at [1337, 548] on ul "Aeromotive Triple 450 LPH Trifekta™ Phantom In-Tank Fuel Pump Kit Part Number: …" at bounding box center [917, 404] width 939 height 501
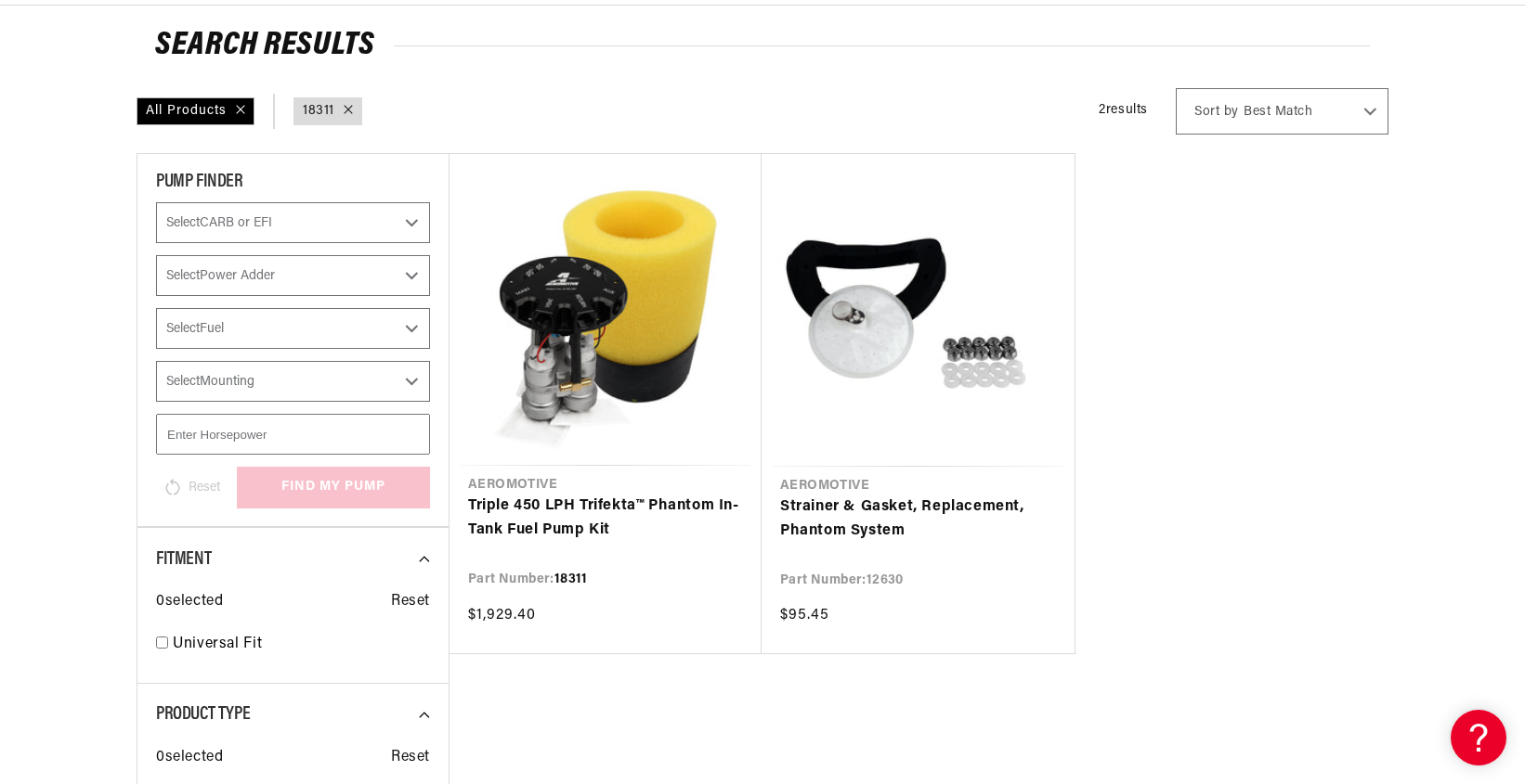
click at [1337, 548] on ul "Aeromotive Triple 450 LPH Trifekta™ Phantom In-Tank Fuel Pump Kit Part Number: …" at bounding box center [917, 404] width 939 height 501
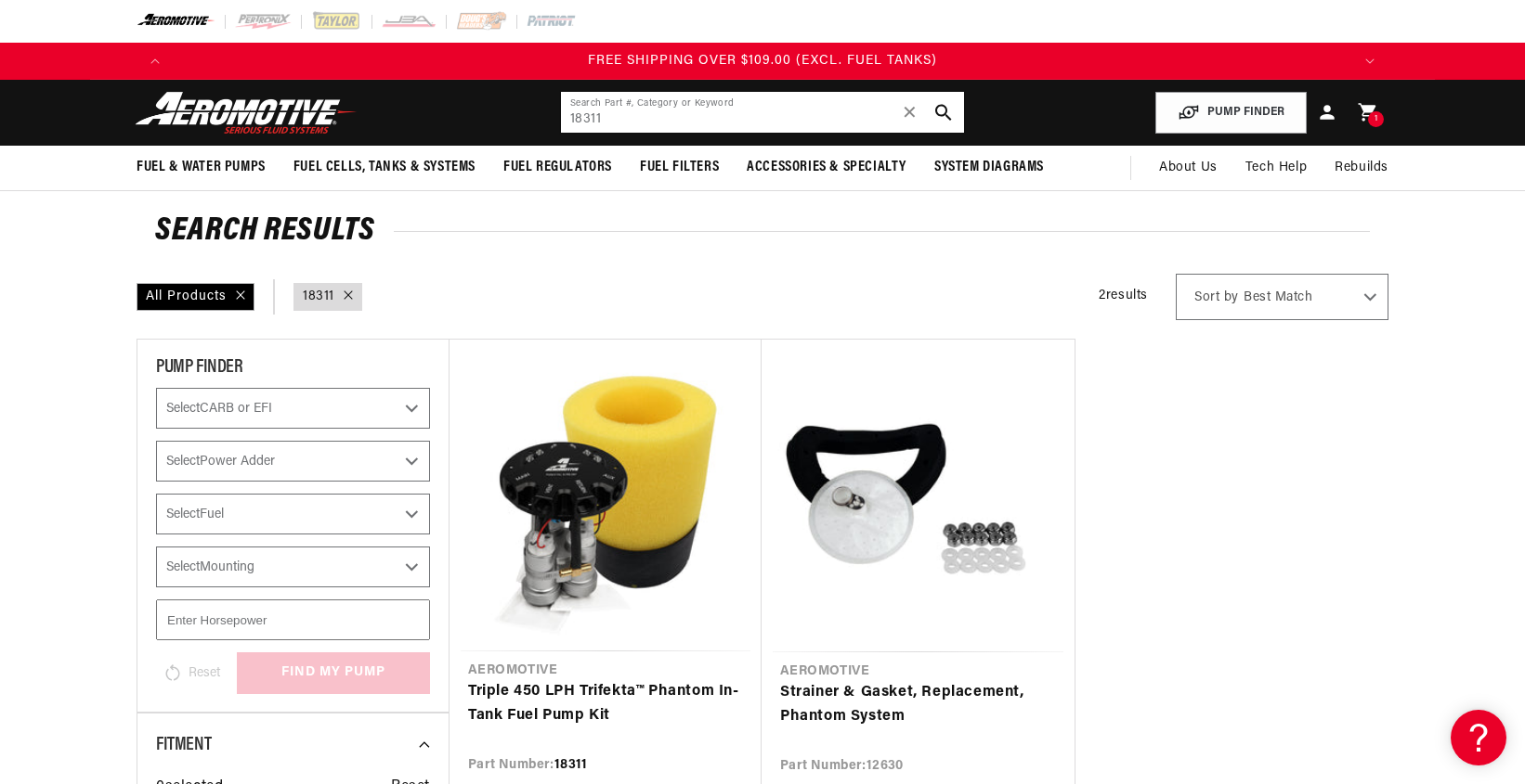
click at [728, 120] on input "18311" at bounding box center [762, 112] width 403 height 41
click at [727, 120] on input "18311" at bounding box center [762, 112] width 403 height 41
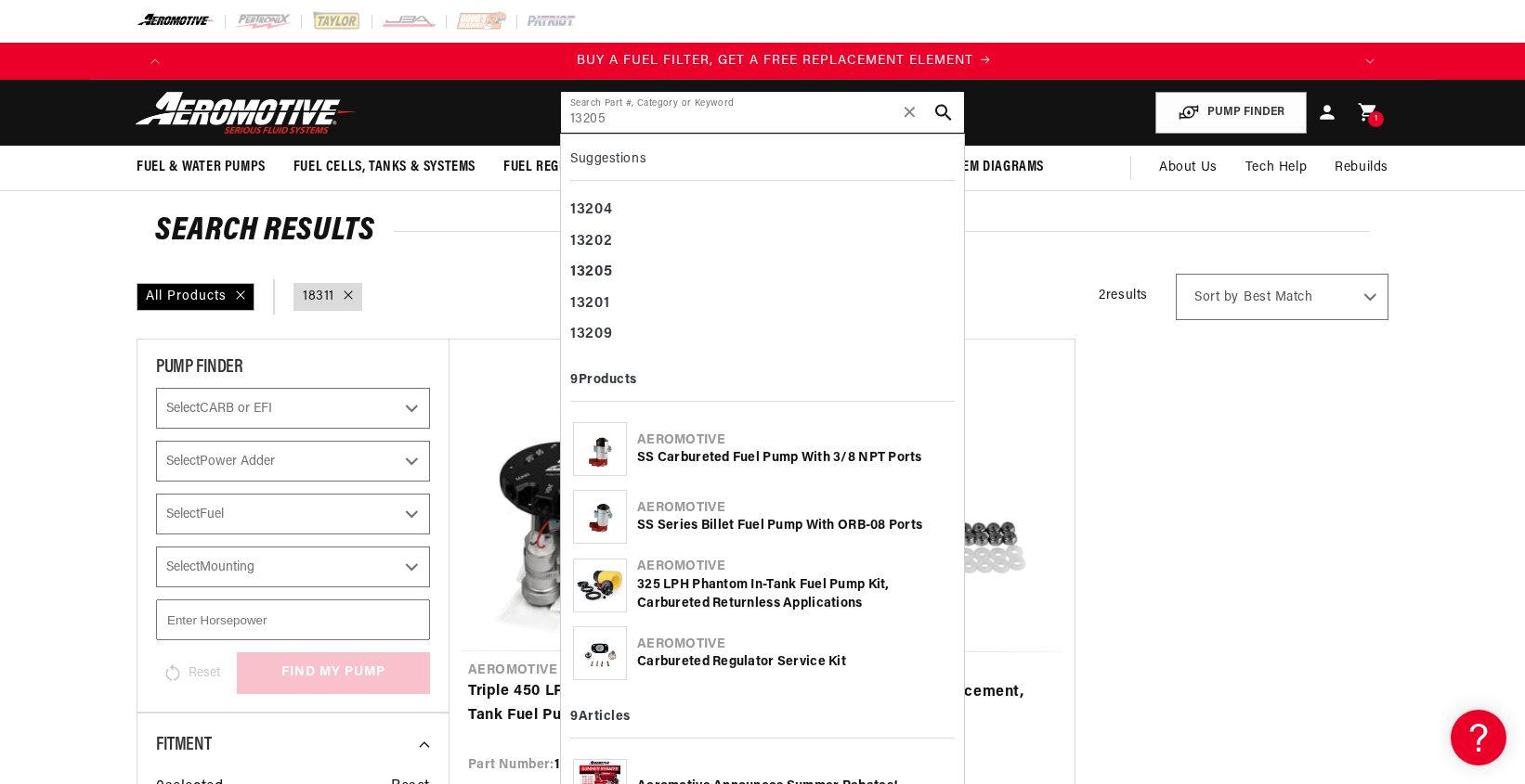
scroll to position [0, 1178]
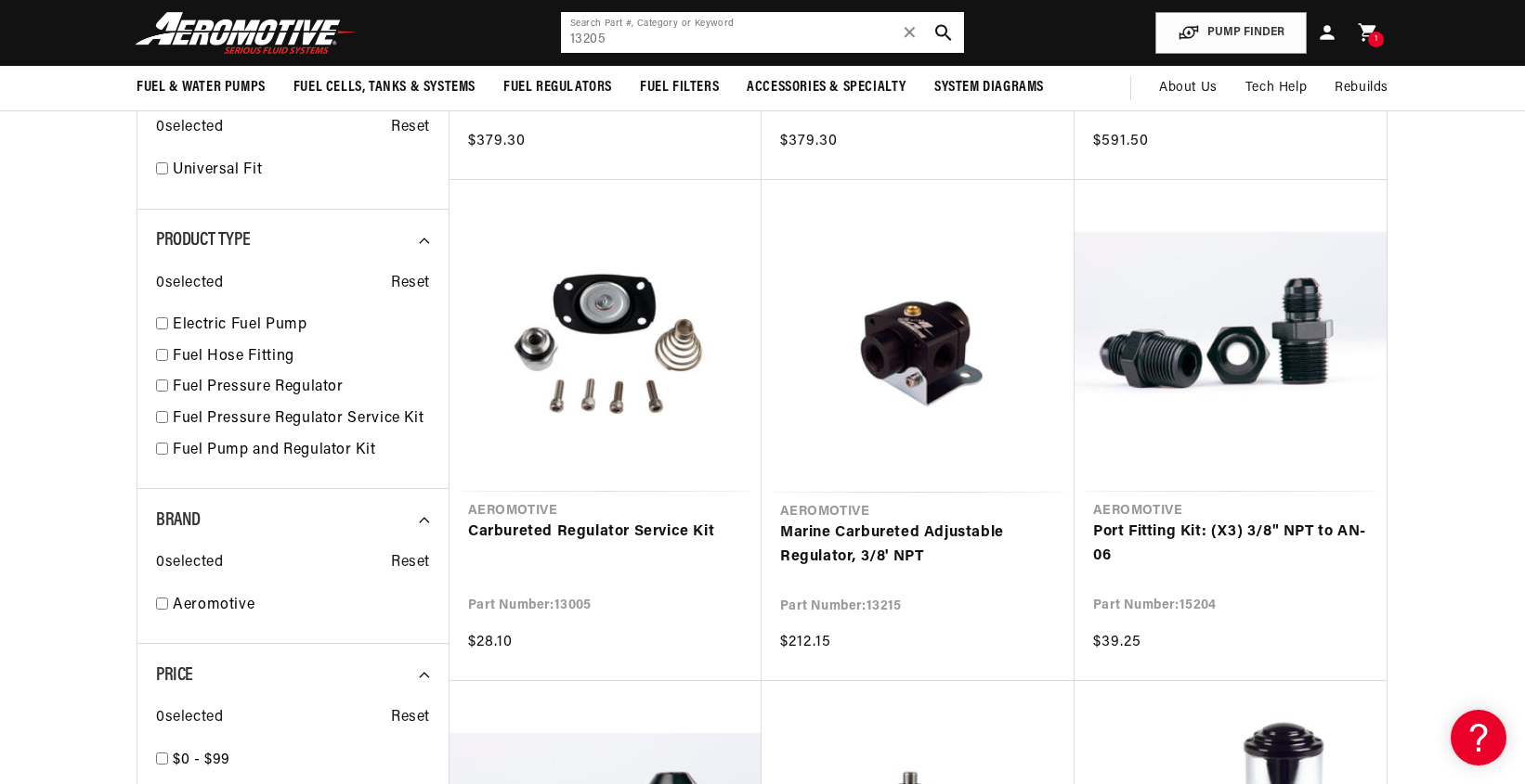
scroll to position [557, 0]
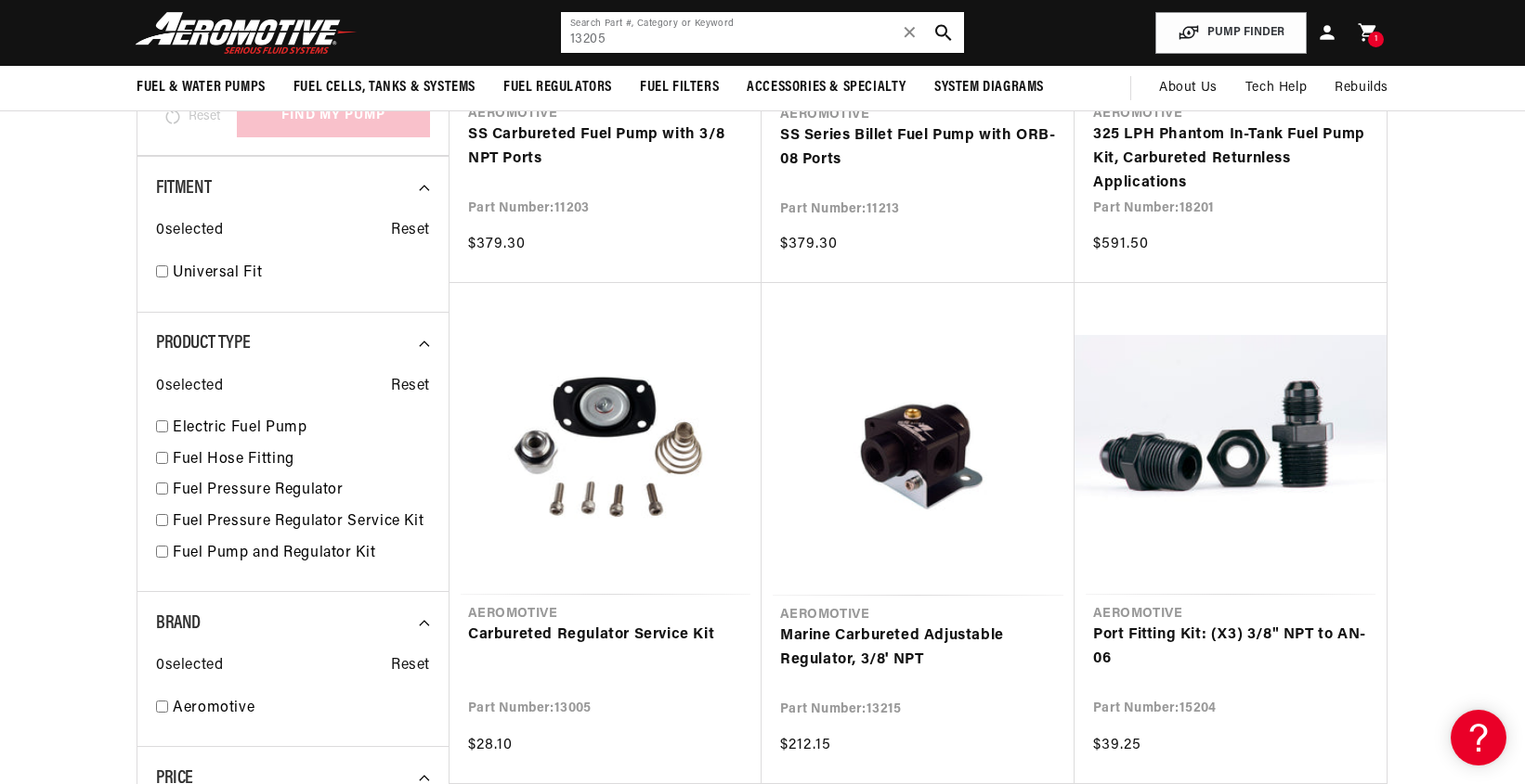
click at [643, 42] on input "13205" at bounding box center [762, 33] width 403 height 41
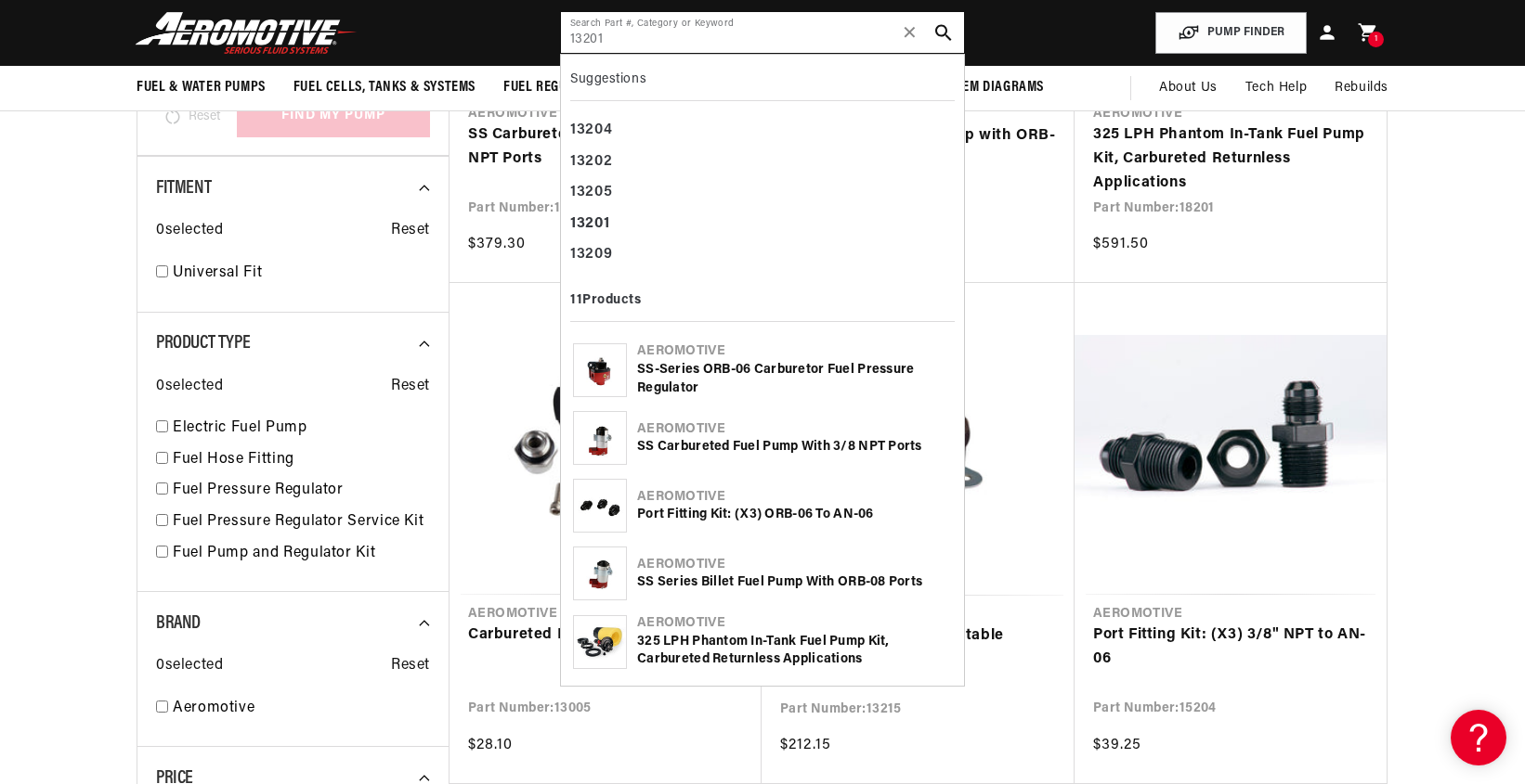
type input "13201"
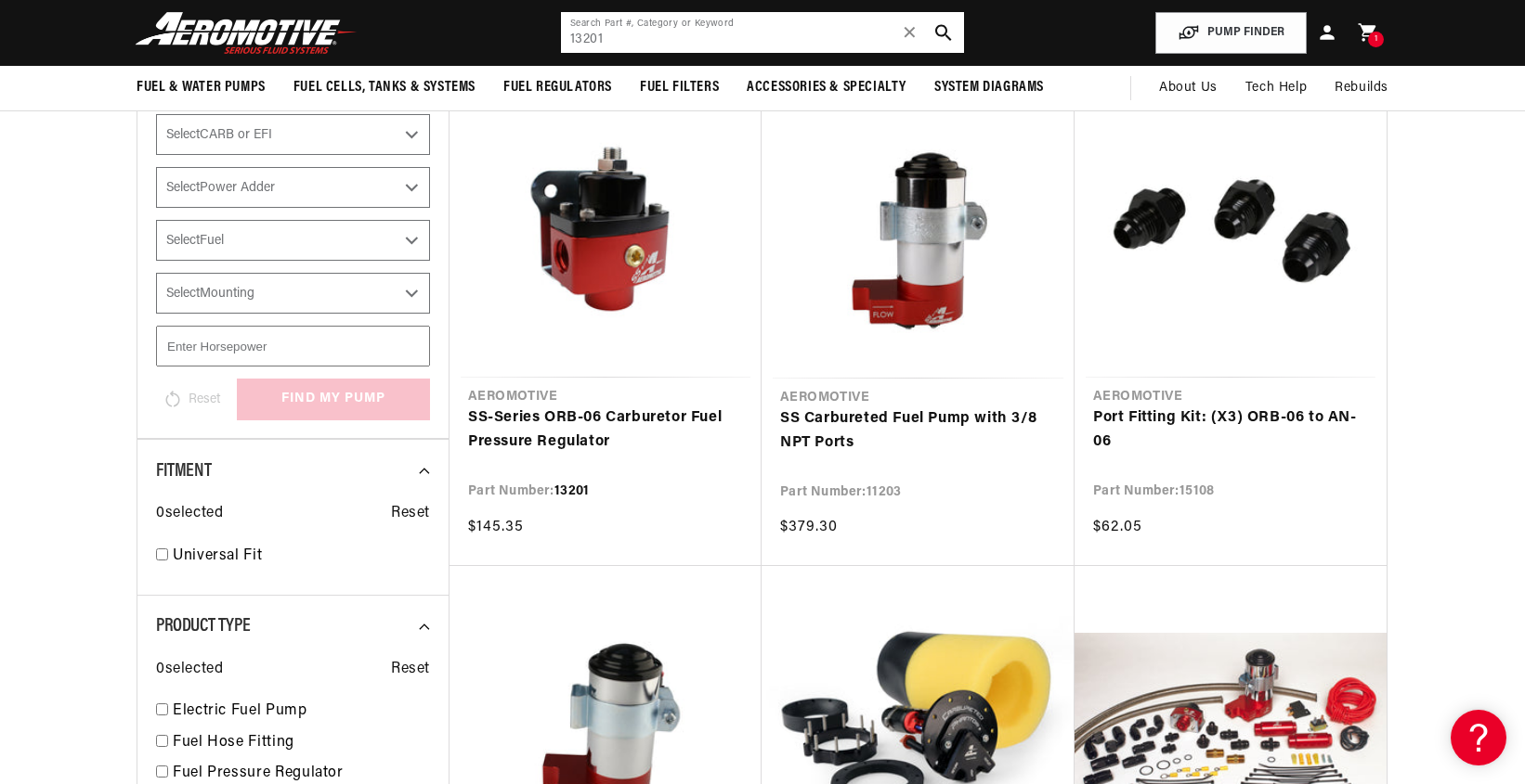
scroll to position [0, 1178]
click at [617, 414] on link "SS-Series ORB-06 Carburetor Fuel Pressure Regulator" at bounding box center [606, 429] width 275 height 48
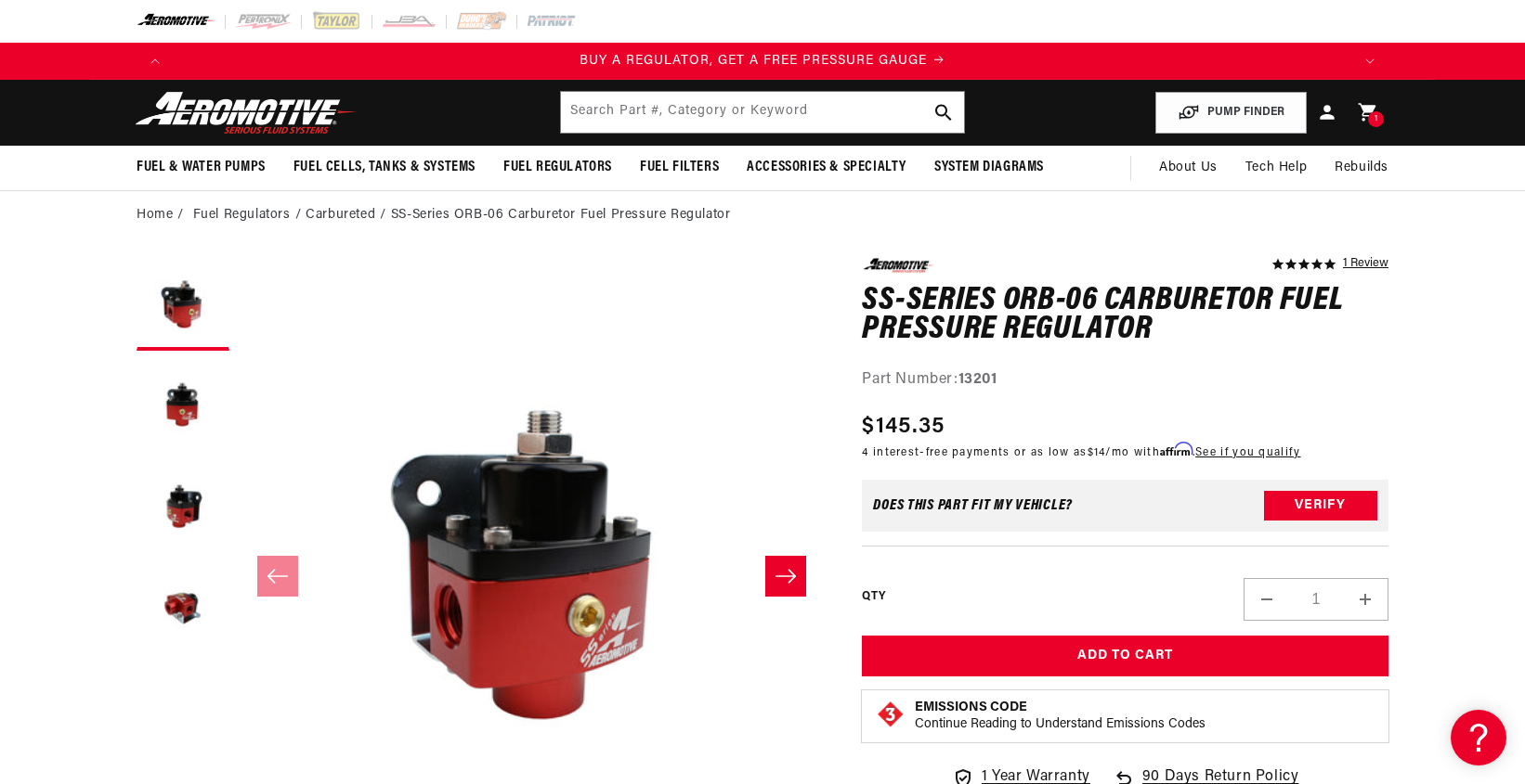
click at [1378, 387] on div "Part Number: 13201" at bounding box center [1124, 381] width 526 height 24
click at [1374, 389] on div "Part Number: 13201" at bounding box center [1124, 381] width 526 height 24
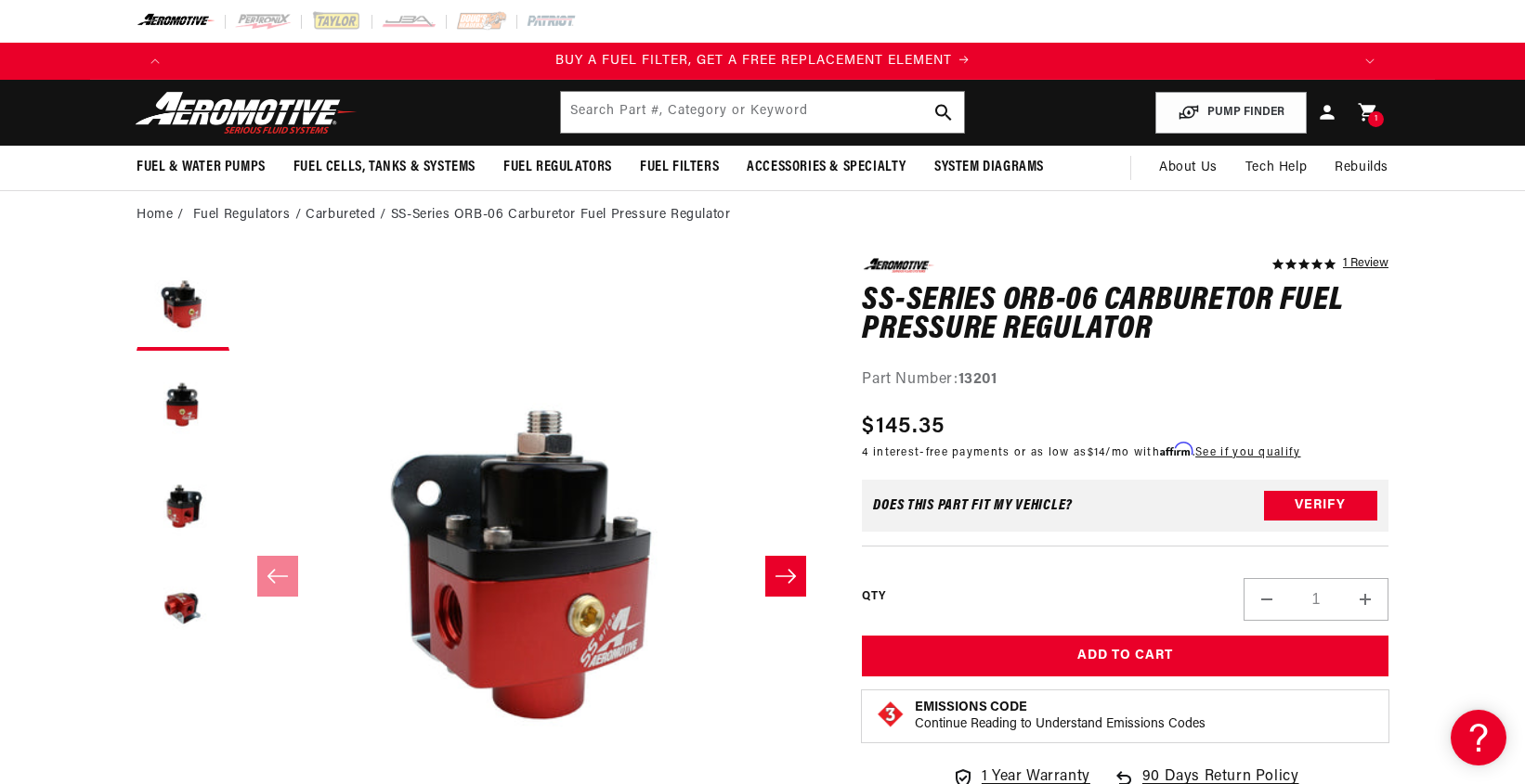
click at [1374, 389] on div "Part Number: 13201" at bounding box center [1124, 381] width 526 height 24
click at [1376, 383] on div "Part Number: 13201" at bounding box center [1124, 381] width 526 height 24
click at [1372, 381] on div "Part Number: 13201" at bounding box center [1124, 381] width 526 height 24
click at [1369, 370] on div "Part Number: 13201" at bounding box center [1124, 381] width 526 height 24
click at [665, 124] on input "text" at bounding box center [762, 112] width 403 height 41
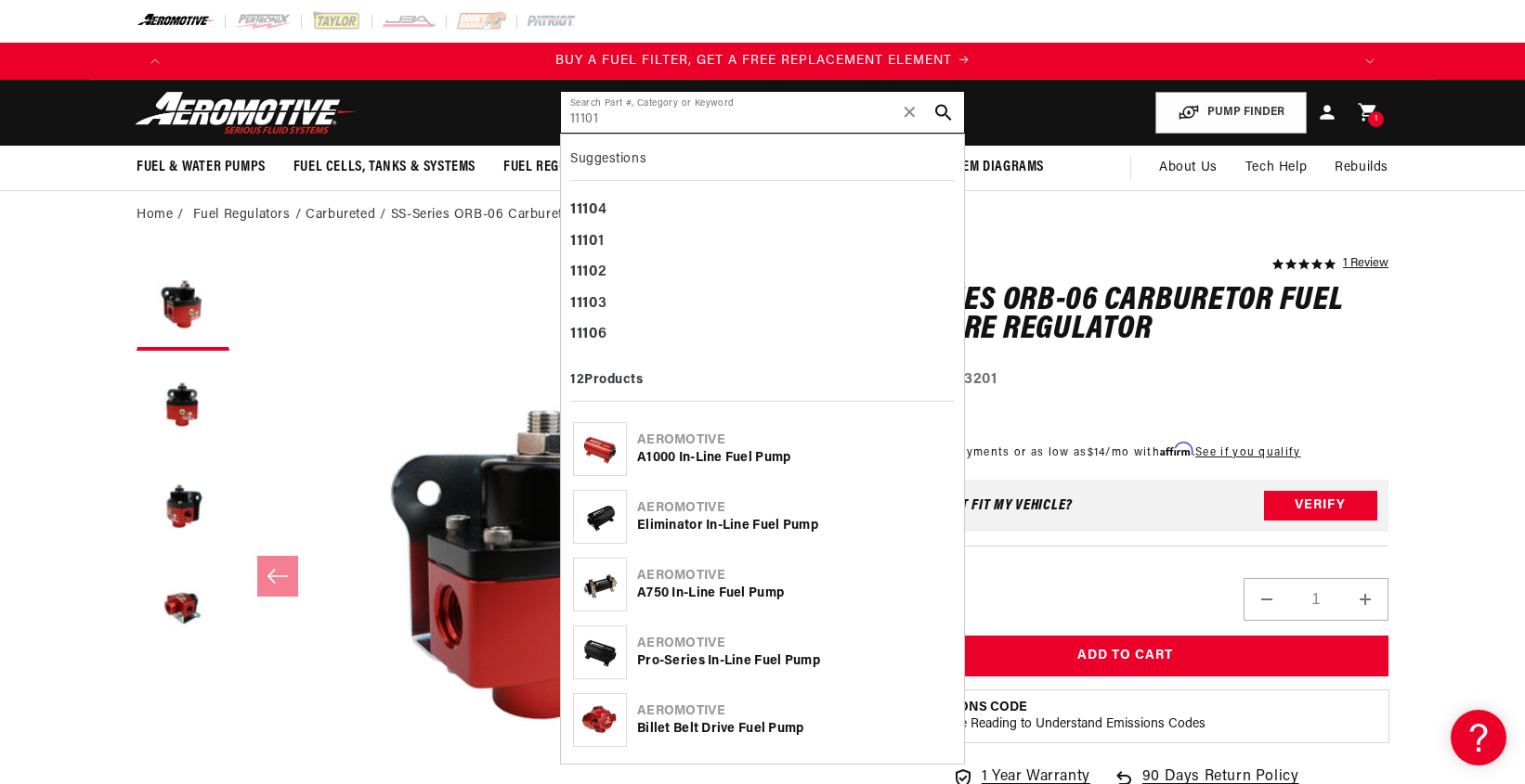
type input "11101"
